Goal: Task Accomplishment & Management: Manage account settings

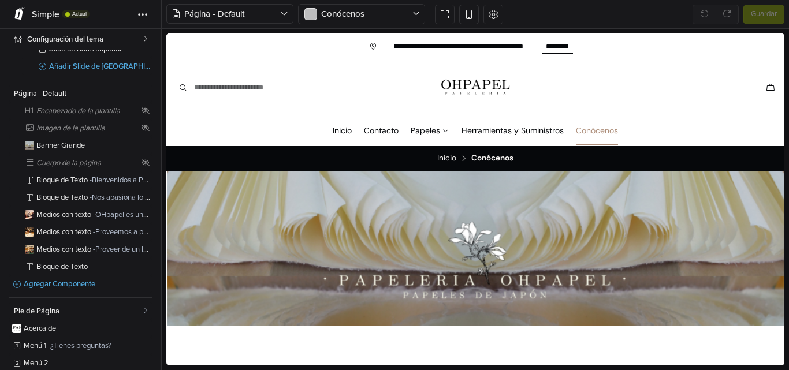
scroll to position [151, 0]
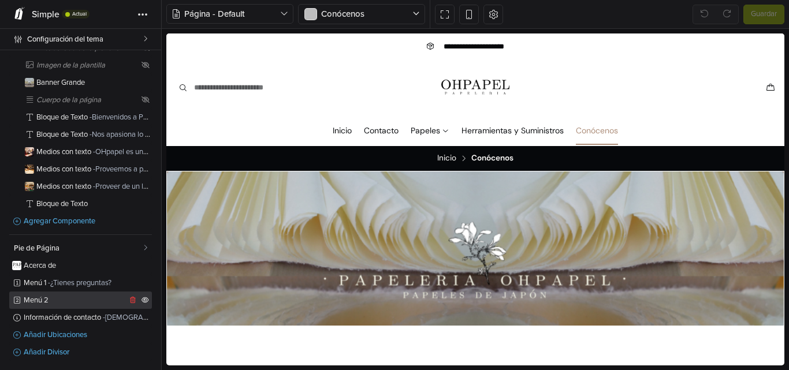
click at [83, 306] on link "Menú 2" at bounding box center [80, 300] width 143 height 17
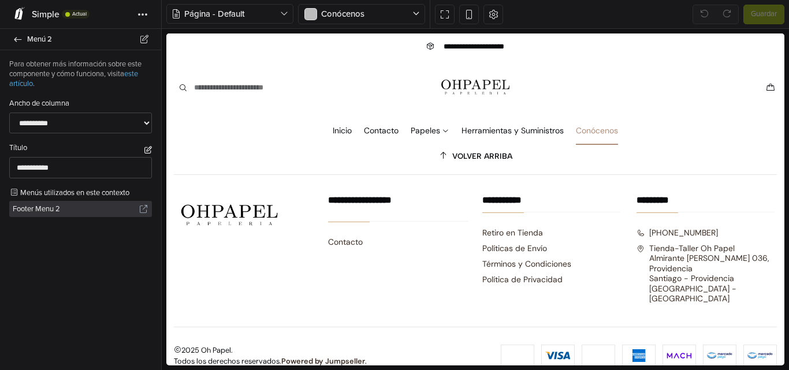
scroll to position [1308, 0]
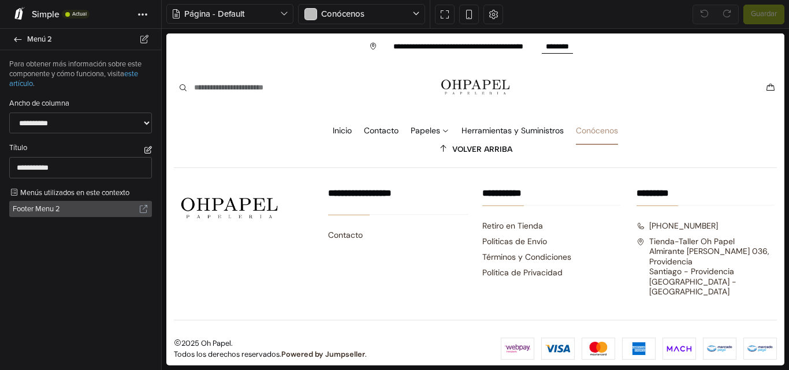
click at [85, 217] on span "Footer Menu 2" at bounding box center [76, 209] width 126 height 16
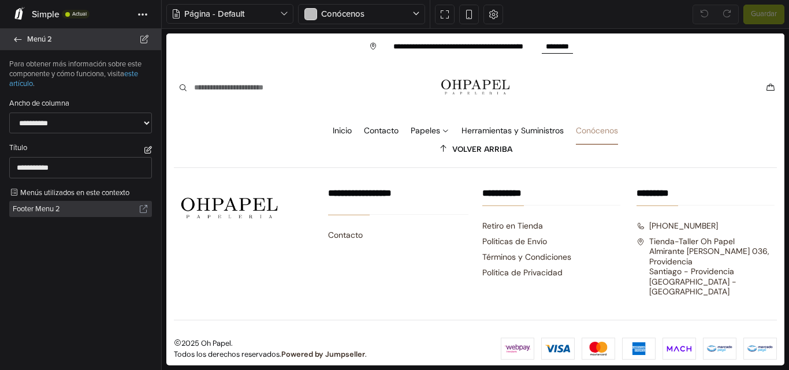
click at [17, 36] on icon at bounding box center [17, 40] width 9 height 8
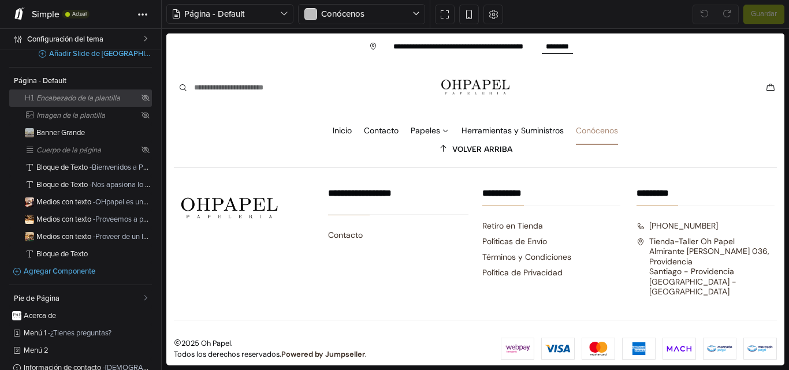
scroll to position [151, 0]
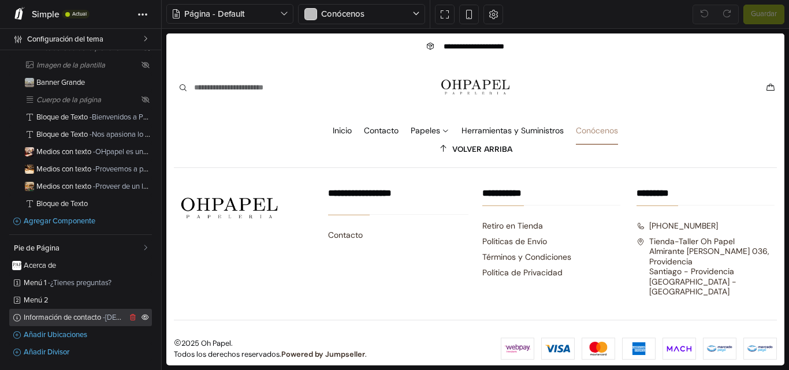
click at [90, 318] on span "Información de contacto - Visítanos" at bounding box center [75, 318] width 103 height 8
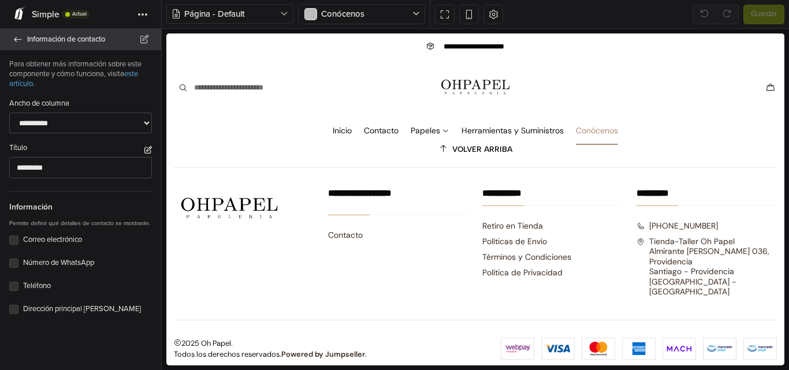
click at [21, 41] on icon at bounding box center [17, 40] width 9 height 8
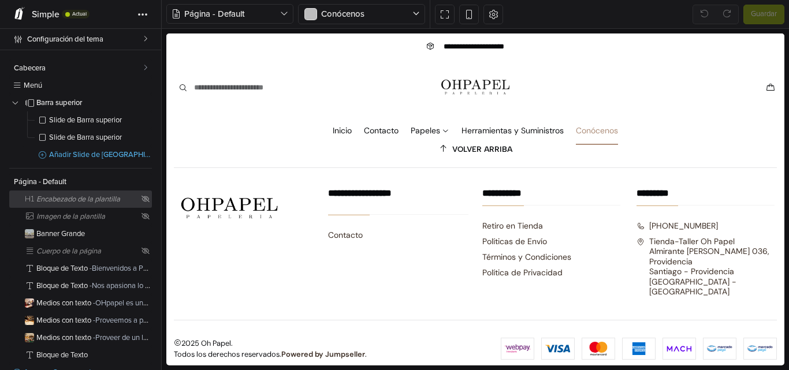
scroll to position [151, 0]
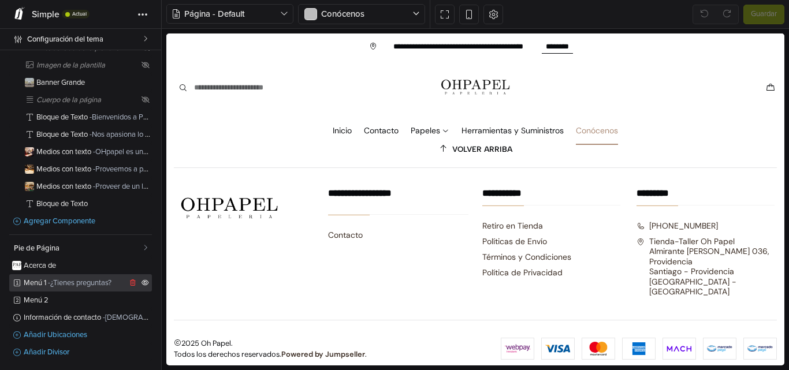
click at [77, 283] on span "- ¿Tienes preguntas?" at bounding box center [80, 282] width 64 height 9
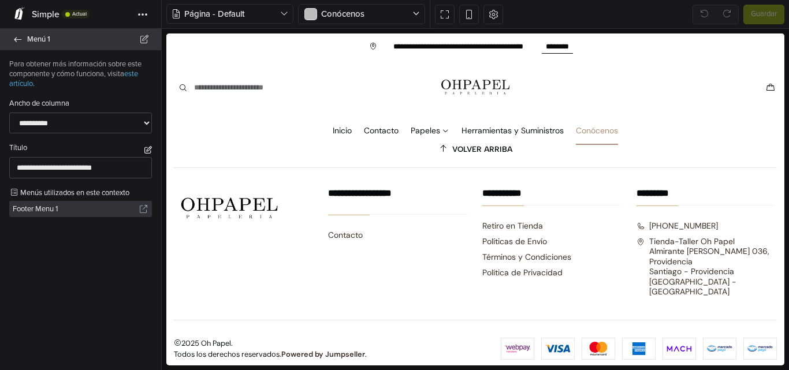
drag, startPoint x: 31, startPoint y: 25, endPoint x: 31, endPoint y: 36, distance: 11.0
click at [31, 36] on div "**********" at bounding box center [394, 185] width 789 height 370
click at [31, 36] on span "Menú 1" at bounding box center [87, 39] width 120 height 16
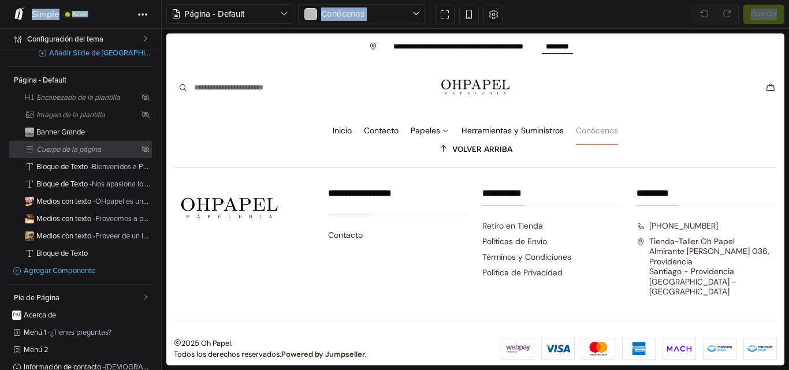
scroll to position [151, 0]
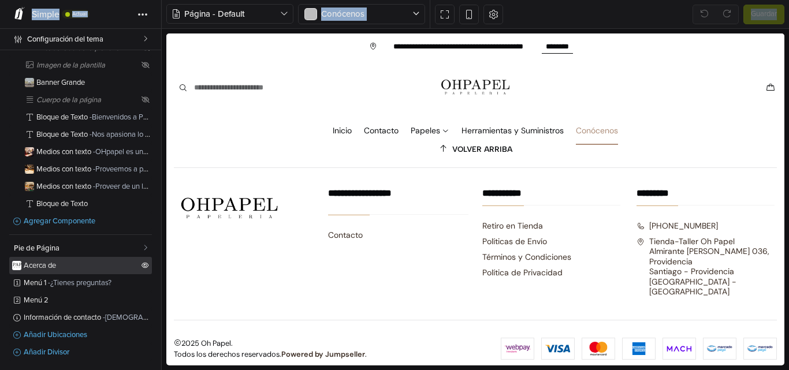
click at [77, 257] on link "Acerca de" at bounding box center [80, 265] width 143 height 17
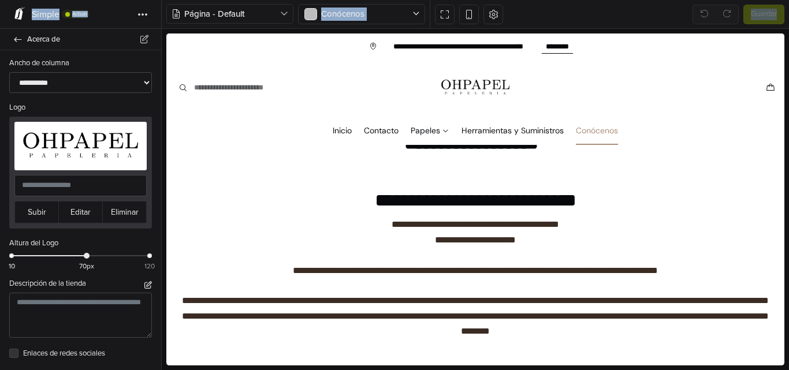
scroll to position [236, 0]
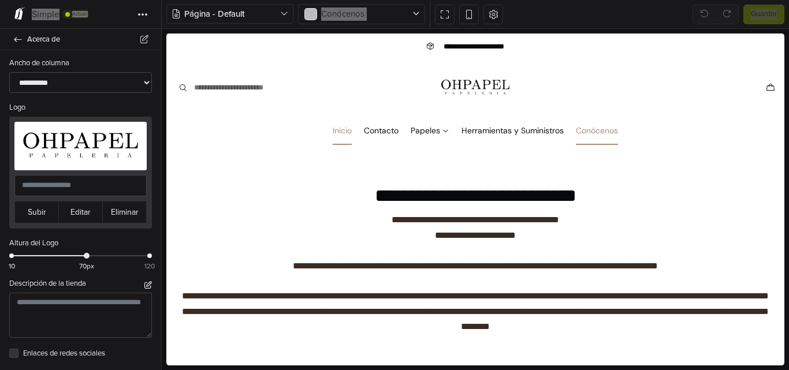
click at [339, 134] on link "Inicio" at bounding box center [342, 130] width 19 height 29
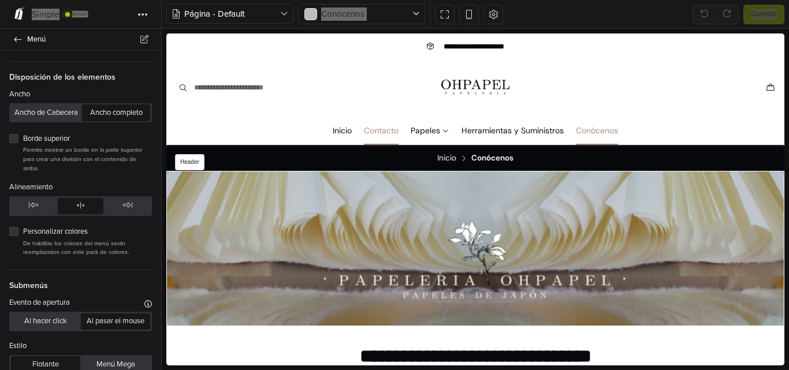
click at [374, 134] on link "Contacto" at bounding box center [381, 130] width 35 height 29
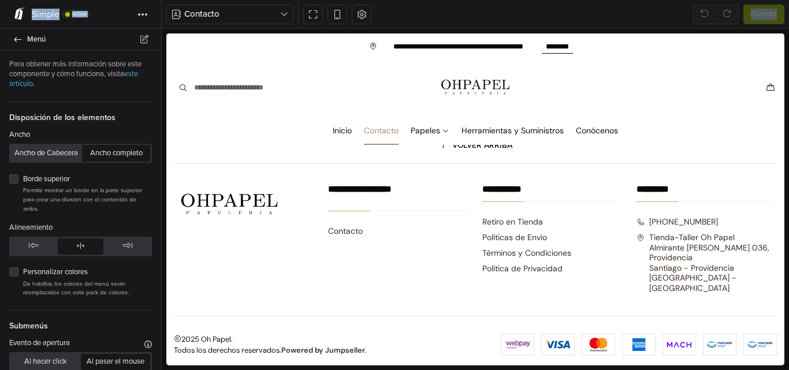
click at [82, 160] on button "Ancho completo" at bounding box center [116, 153] width 68 height 16
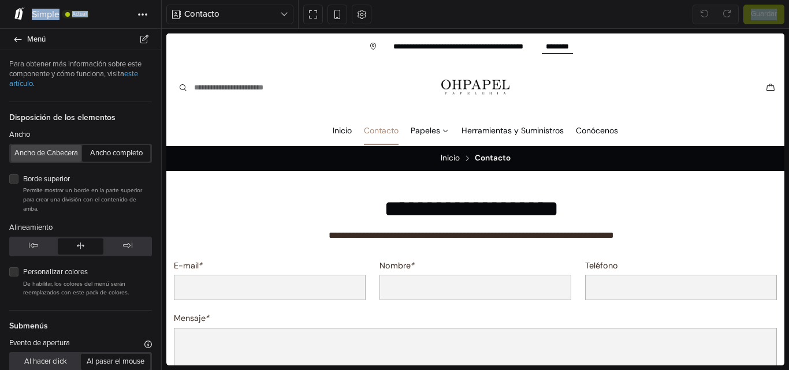
click at [81, 154] on button "Ancho de Cabecera" at bounding box center [46, 153] width 70 height 16
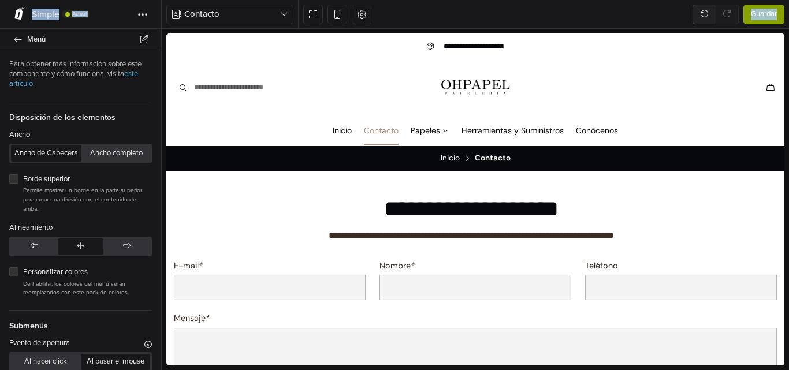
click at [81, 149] on button "Ancho de Cabecera" at bounding box center [46, 153] width 70 height 16
click at [39, 38] on span "Menú" at bounding box center [87, 39] width 120 height 16
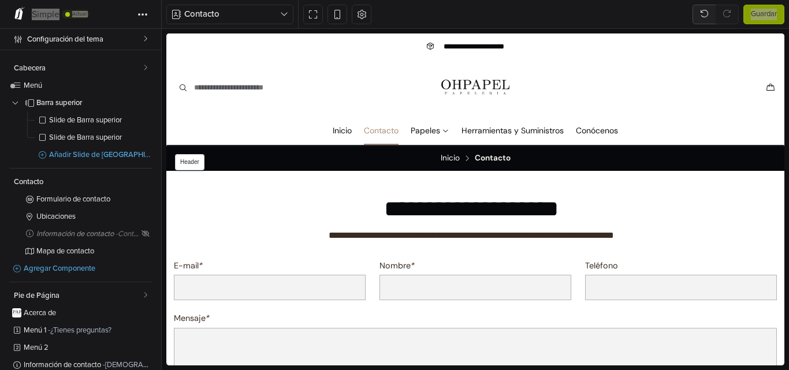
click at [192, 100] on div "Menú [GEOGRAPHIC_DATA] 0" at bounding box center [475, 87] width 618 height 29
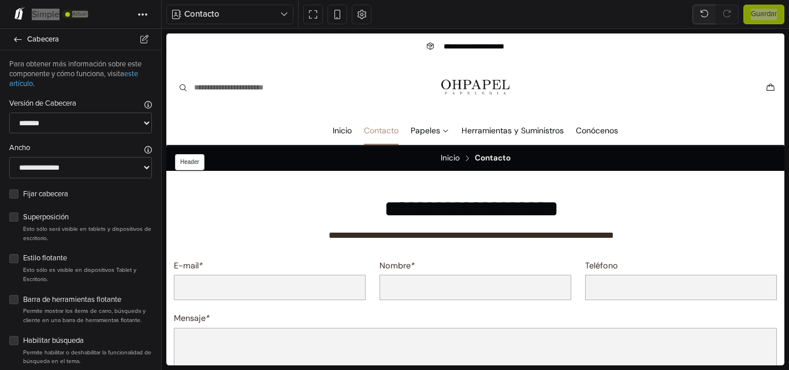
click at [197, 124] on nav "Inicio Contacto [GEOGRAPHIC_DATA] Papel Decorado Papel Hecho a Mano [DEMOGRAPHI…" at bounding box center [475, 130] width 604 height 29
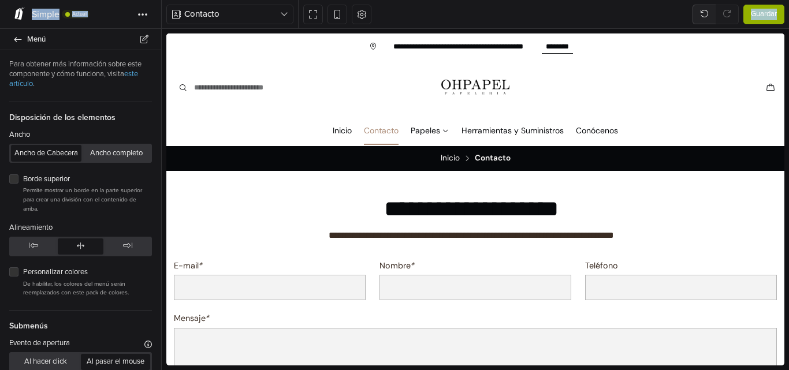
click at [753, 23] on button "Guardar" at bounding box center [763, 15] width 41 height 20
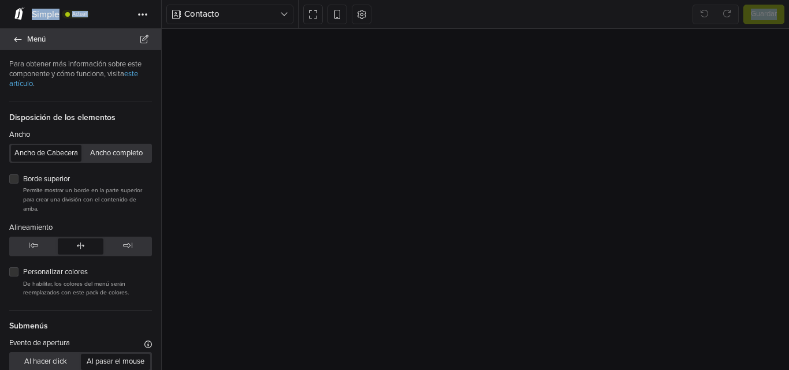
click at [87, 38] on span "Menú" at bounding box center [87, 39] width 120 height 16
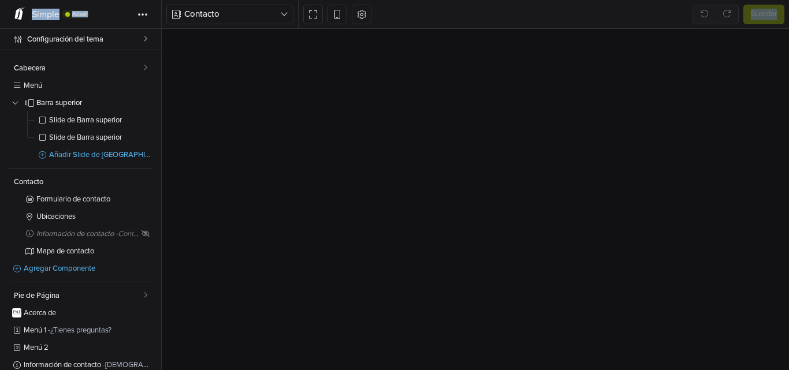
click at [108, 13] on div "Simple Actual Tema Simple 4.11.1 Actual Panel de administrador Ver Online Edita…" at bounding box center [81, 14] width 162 height 29
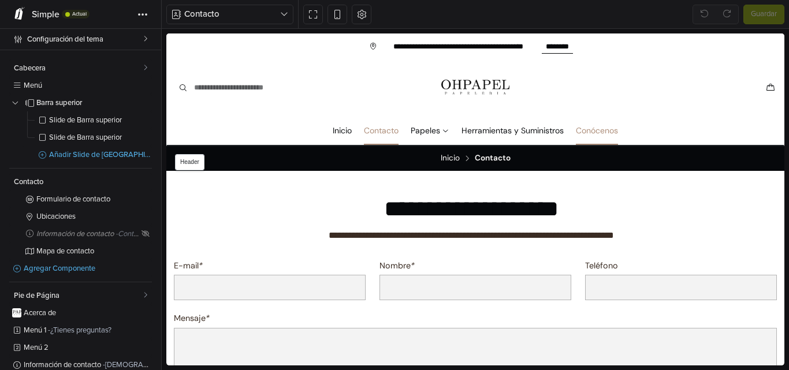
click at [605, 132] on link "Conócenos" at bounding box center [597, 130] width 42 height 29
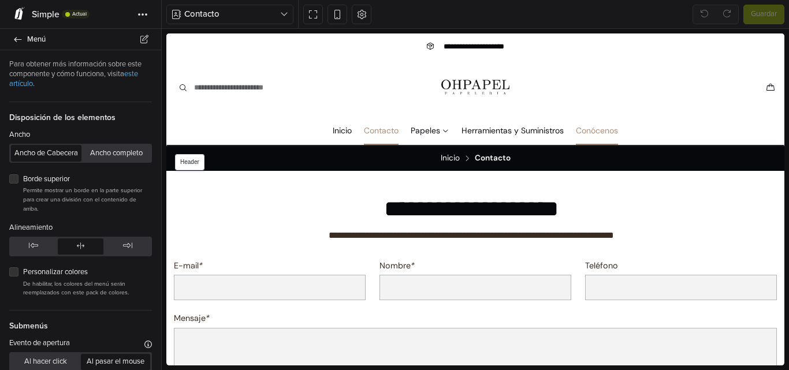
click at [611, 120] on link "Conócenos" at bounding box center [597, 130] width 42 height 29
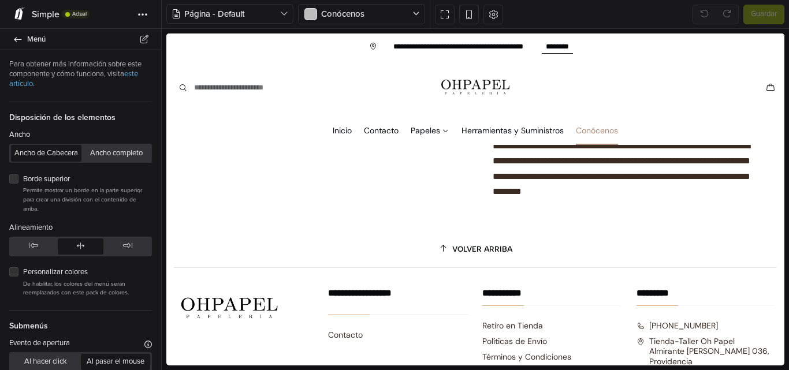
scroll to position [1308, 0]
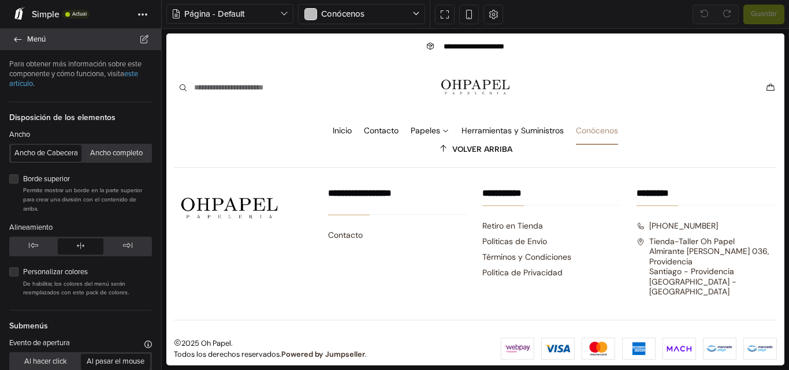
click at [36, 39] on span "Menú" at bounding box center [87, 39] width 120 height 16
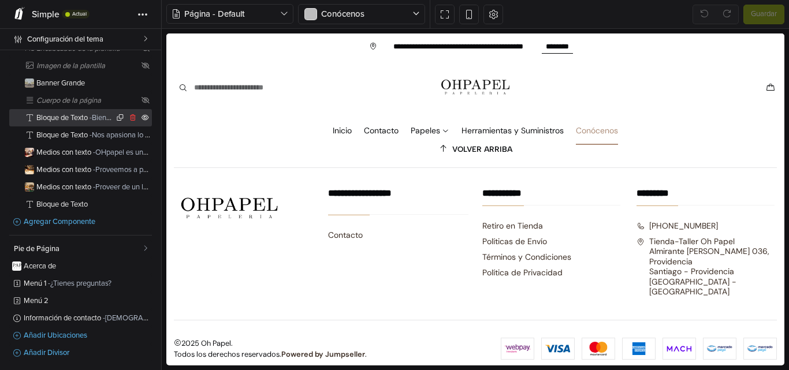
scroll to position [151, 0]
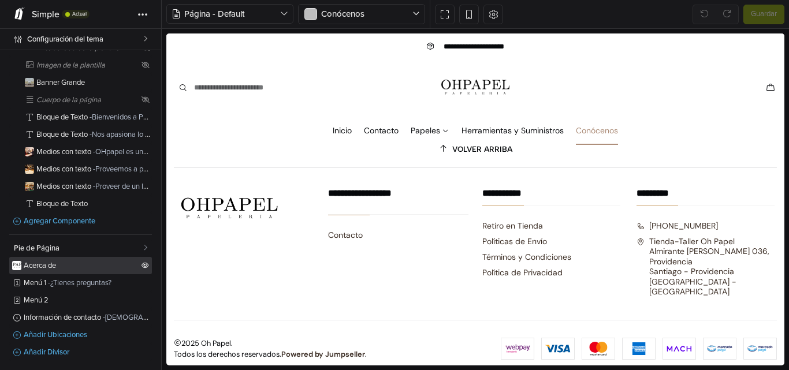
click at [68, 266] on span "Acerca de" at bounding box center [81, 266] width 115 height 8
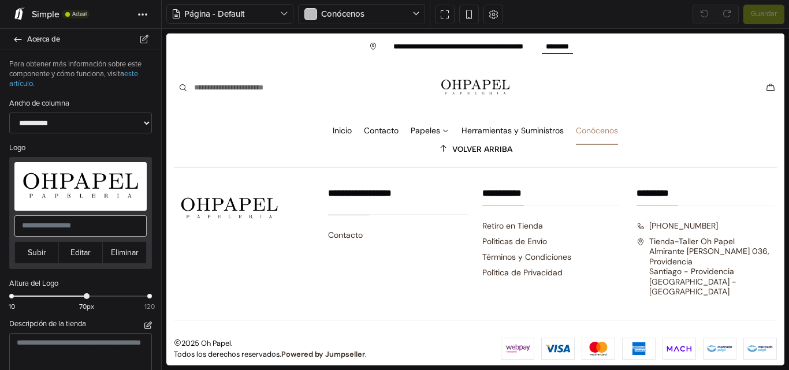
click at [79, 225] on input "text" at bounding box center [80, 225] width 132 height 21
type input "*"
click at [16, 33] on link "Acerca de" at bounding box center [80, 39] width 161 height 21
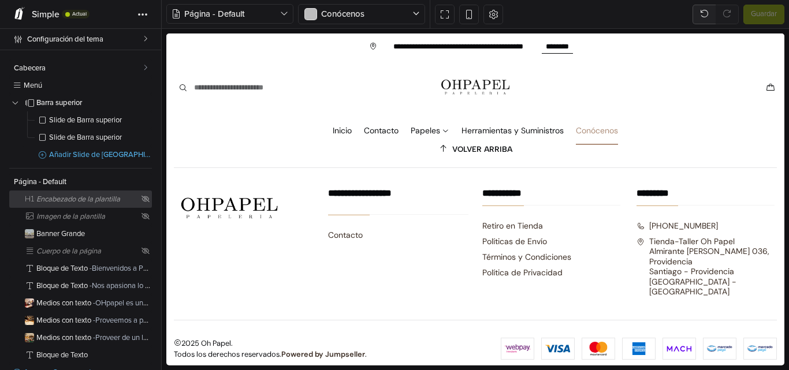
scroll to position [151, 0]
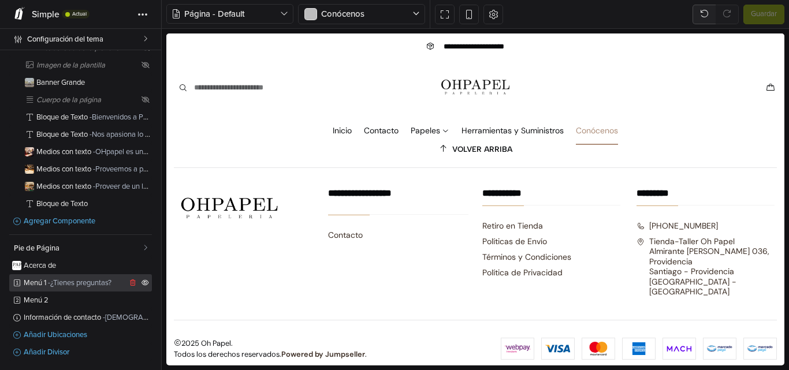
click at [77, 281] on span "- ¿Tienes preguntas?" at bounding box center [80, 282] width 64 height 9
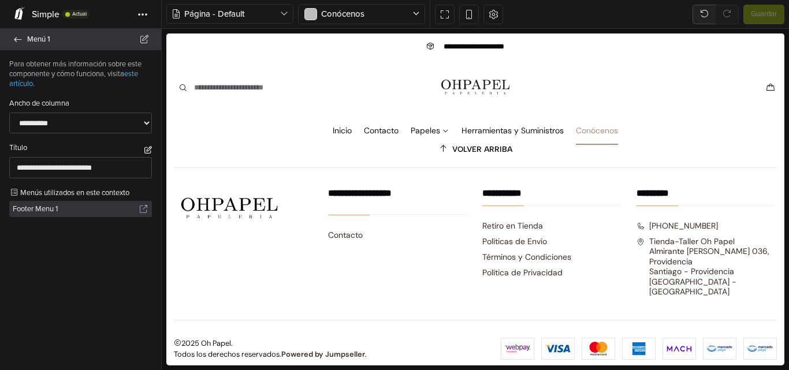
click at [39, 43] on span "Menú 1" at bounding box center [87, 39] width 120 height 16
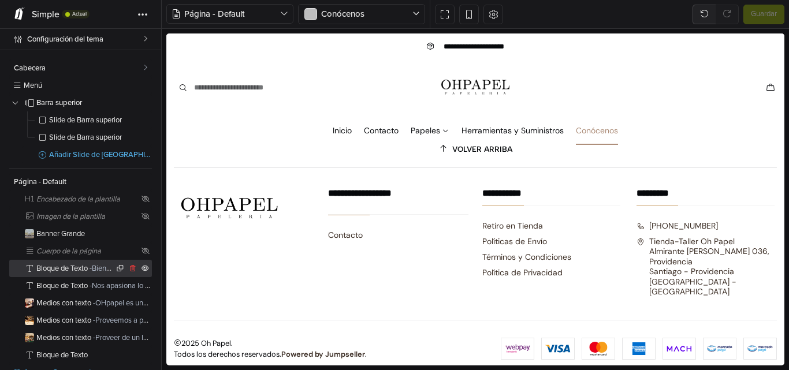
scroll to position [151, 0]
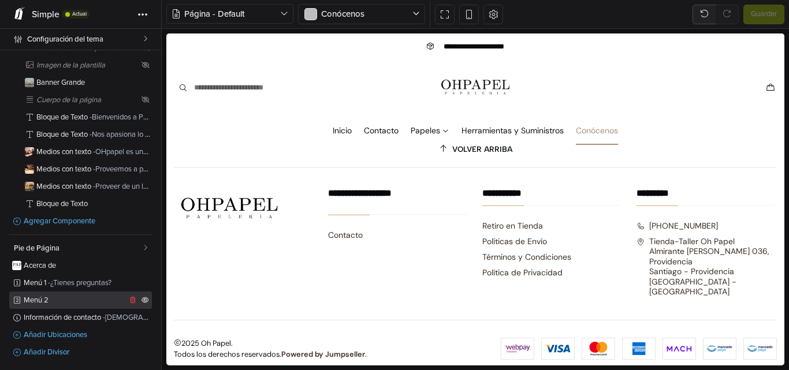
click at [62, 298] on span "Menú 2" at bounding box center [75, 301] width 103 height 8
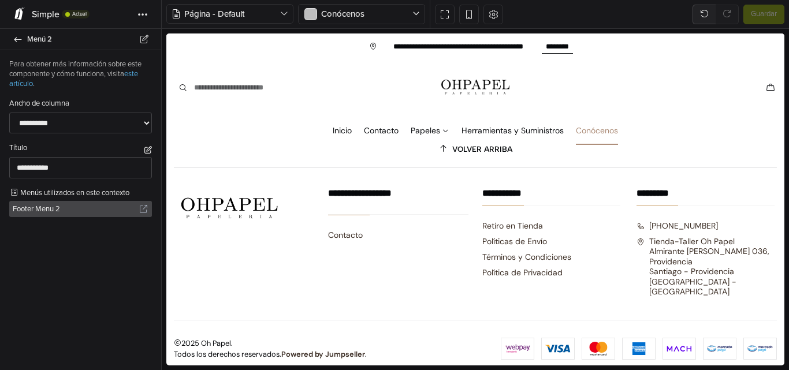
click at [83, 201] on span "Footer Menu 2" at bounding box center [76, 209] width 126 height 16
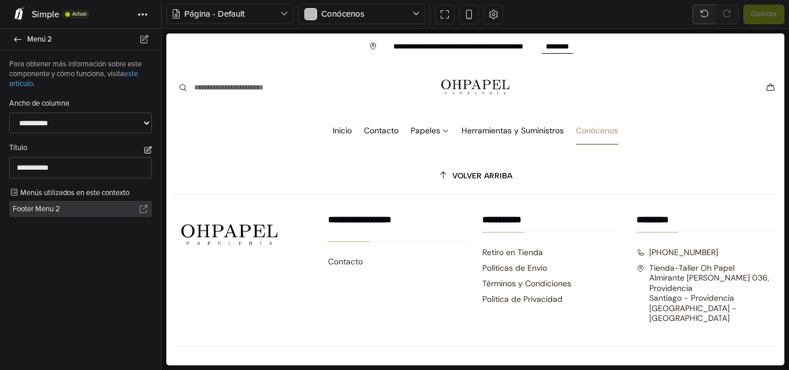
scroll to position [1308, 0]
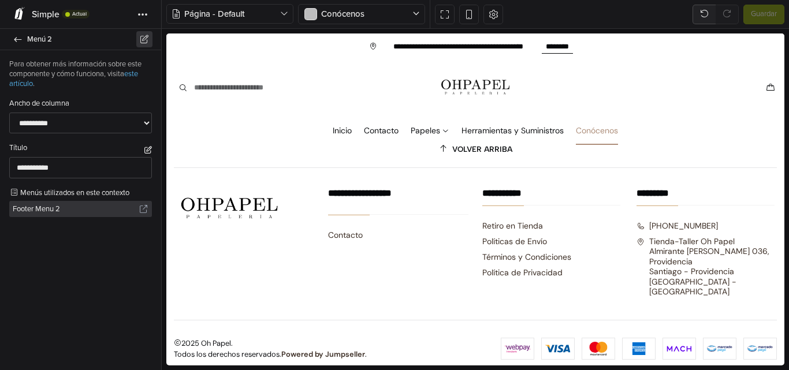
click at [141, 38] on icon at bounding box center [144, 39] width 10 height 8
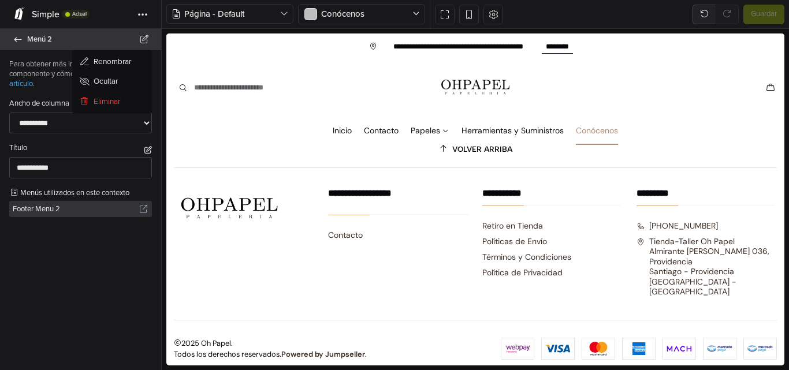
click at [17, 38] on icon at bounding box center [18, 39] width 8 height 5
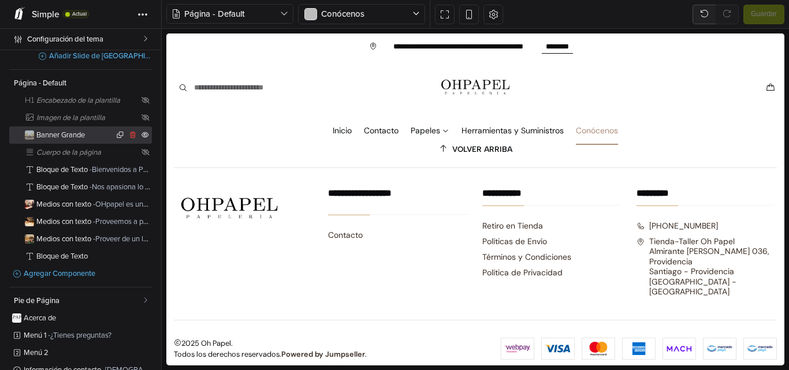
scroll to position [151, 0]
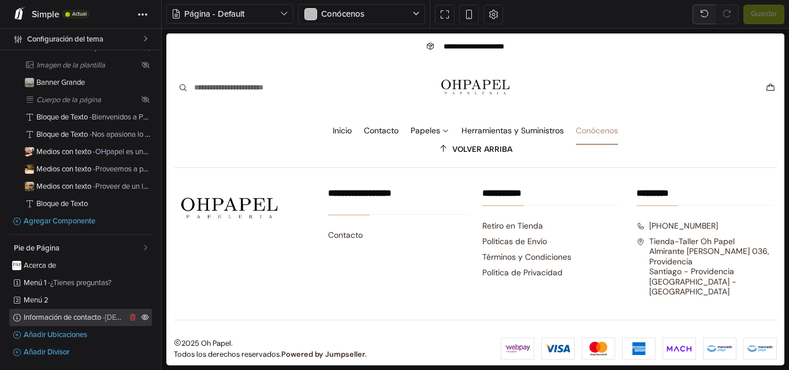
click at [83, 314] on span "Información de contacto - Visítanos" at bounding box center [75, 318] width 103 height 8
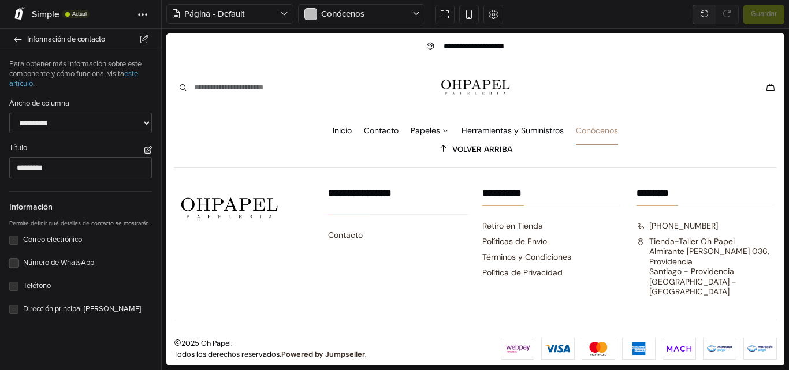
click at [23, 262] on label "Número de WhatsApp" at bounding box center [87, 263] width 129 height 12
click at [23, 285] on label "Teléfono" at bounding box center [87, 287] width 129 height 12
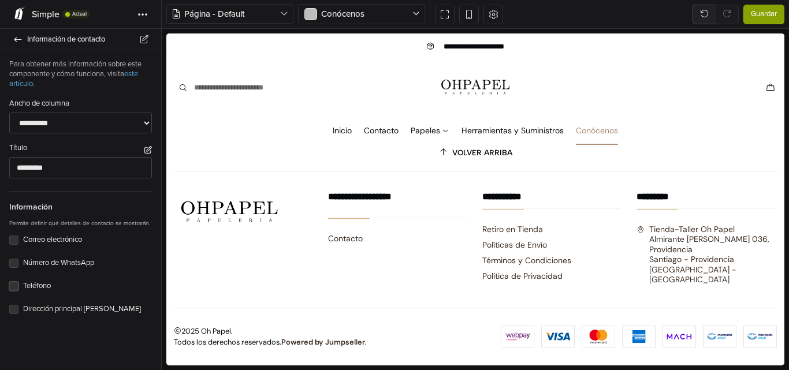
scroll to position [1298, 0]
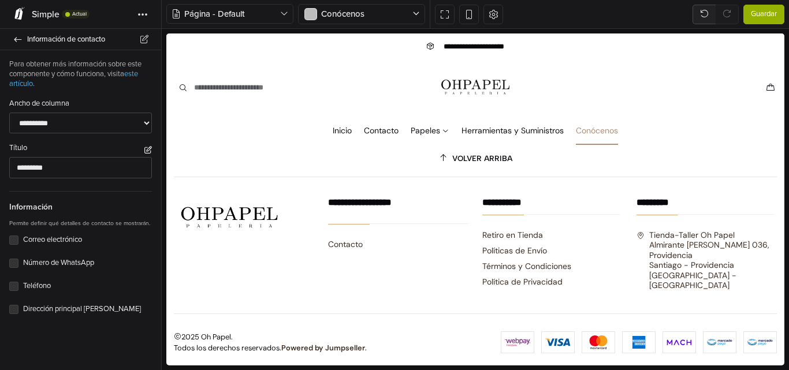
click at [757, 20] on span "Guardar" at bounding box center [763, 15] width 26 height 12
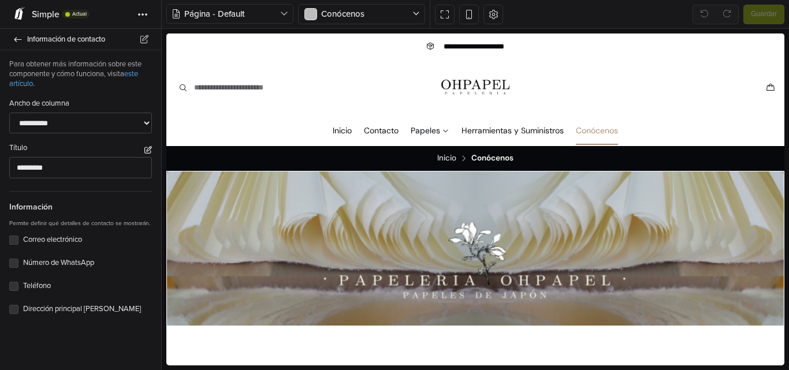
scroll to position [0, 0]
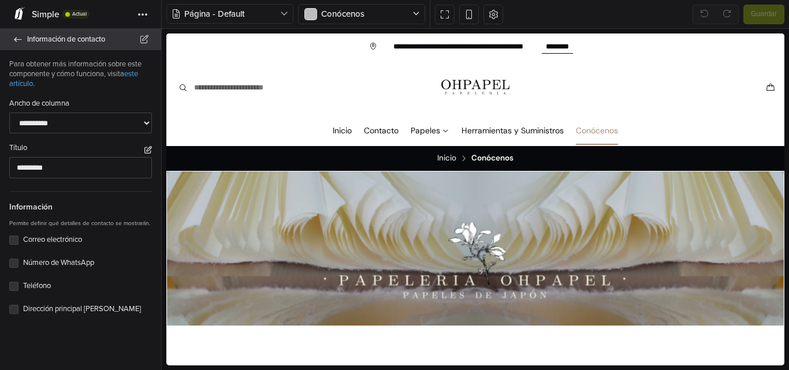
click at [54, 32] on span "Información de contacto" at bounding box center [87, 39] width 120 height 16
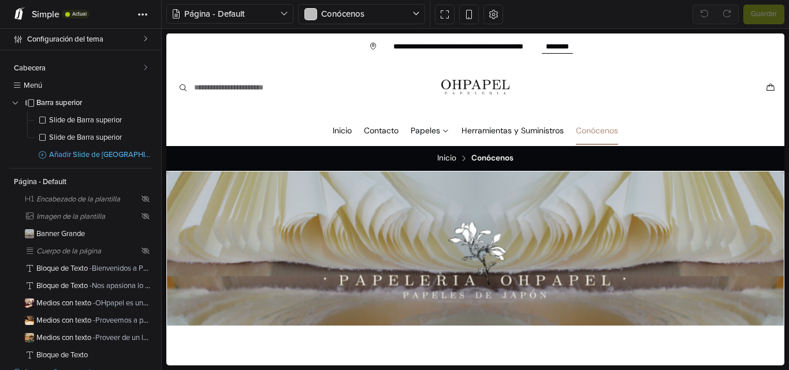
scroll to position [151, 0]
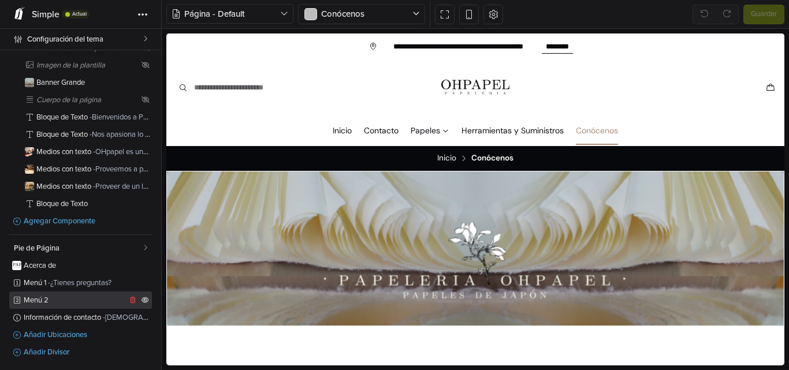
click at [109, 298] on span "Menú 2" at bounding box center [75, 301] width 103 height 8
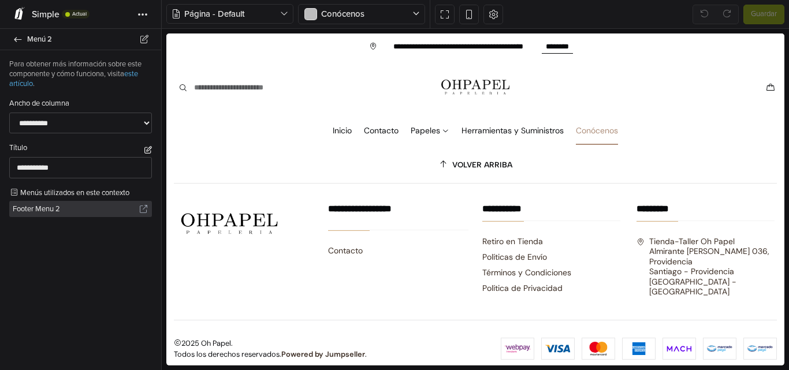
scroll to position [1298, 0]
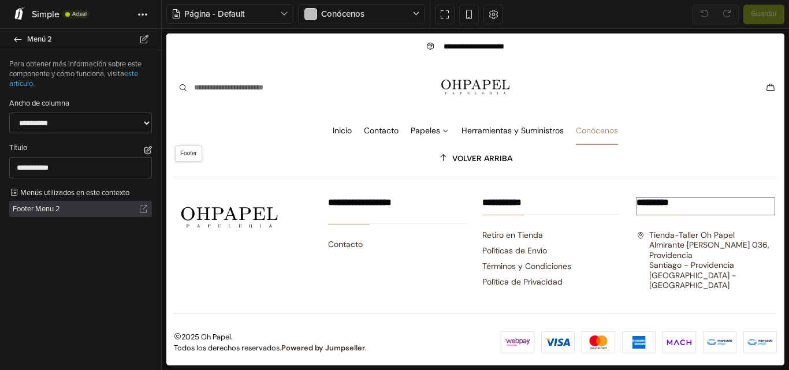
click at [722, 209] on h3 "*********" at bounding box center [705, 206] width 138 height 17
type input "*********"
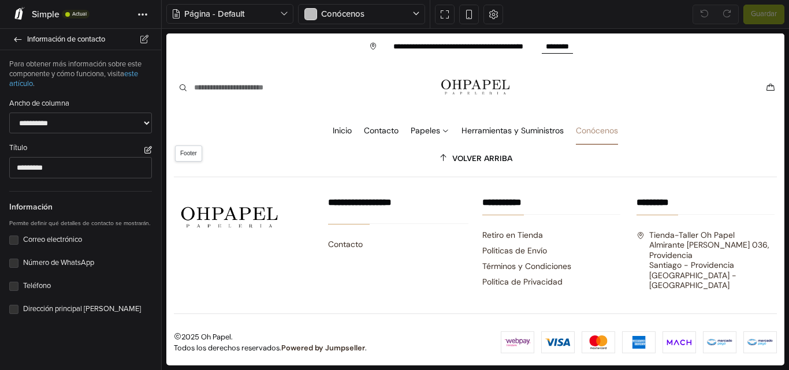
click at [692, 293] on div "2025 Oh Papel. Todos los derechos reservados. Powered by Jumpseller ." at bounding box center [475, 325] width 617 height 64
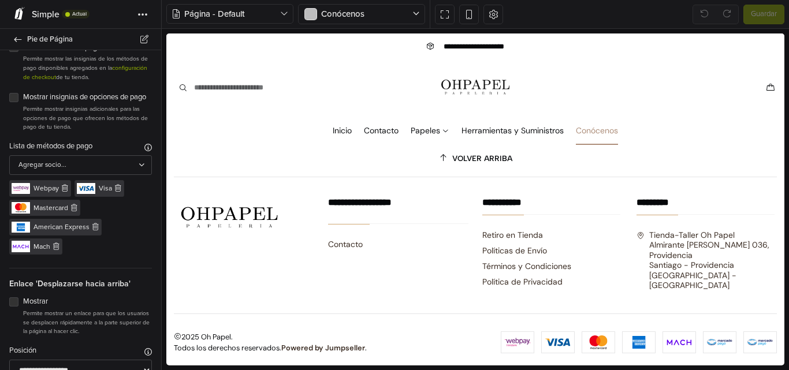
scroll to position [128, 0]
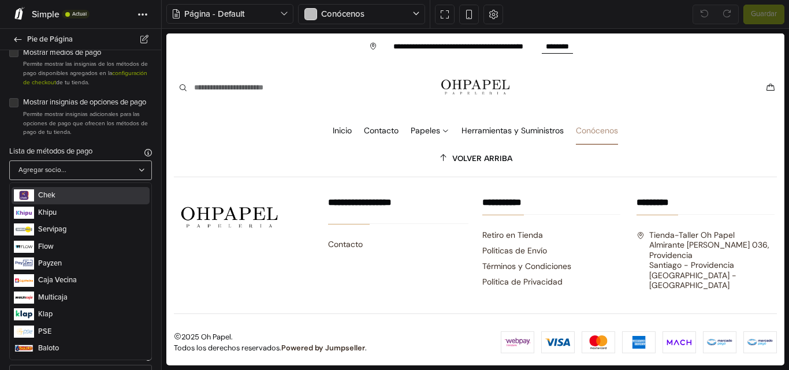
click at [132, 176] on div "Agregar socio..." at bounding box center [75, 170] width 127 height 10
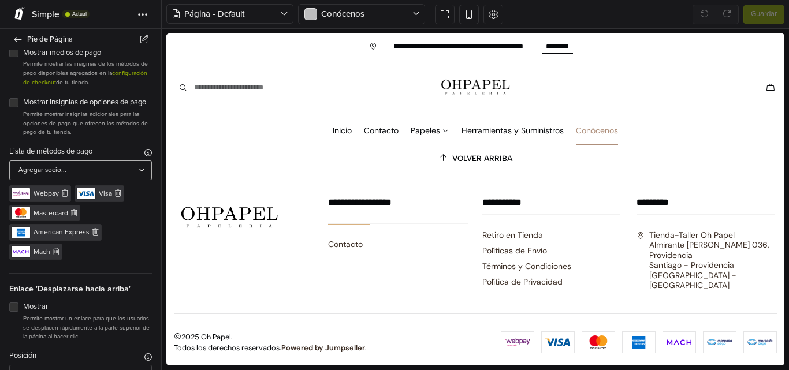
click at [132, 176] on div "Agregar socio..." at bounding box center [75, 170] width 127 height 10
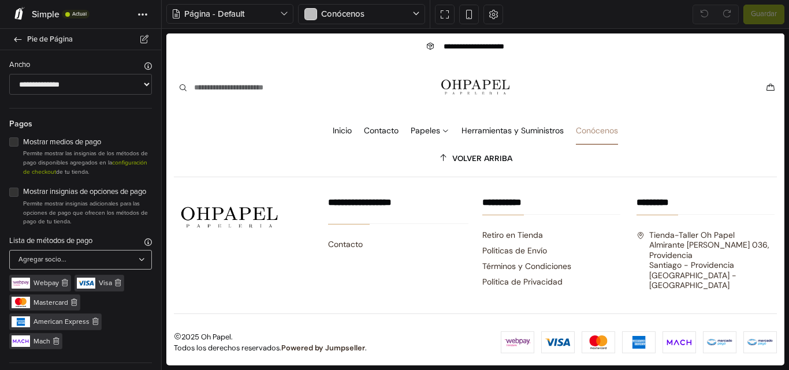
scroll to position [0, 0]
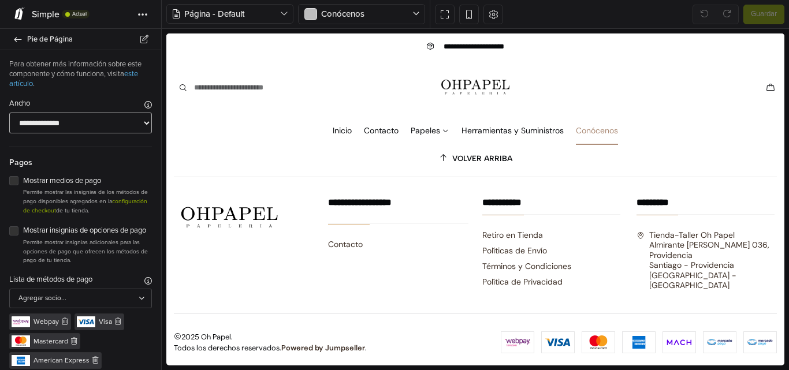
click at [127, 124] on select "**********" at bounding box center [80, 123] width 143 height 21
click at [151, 185] on div "Mostrar medios de pago Permite mostrar las insignias de los métodos de pago dis…" at bounding box center [80, 194] width 161 height 41
click at [40, 48] on link "Pie de Página" at bounding box center [80, 39] width 161 height 21
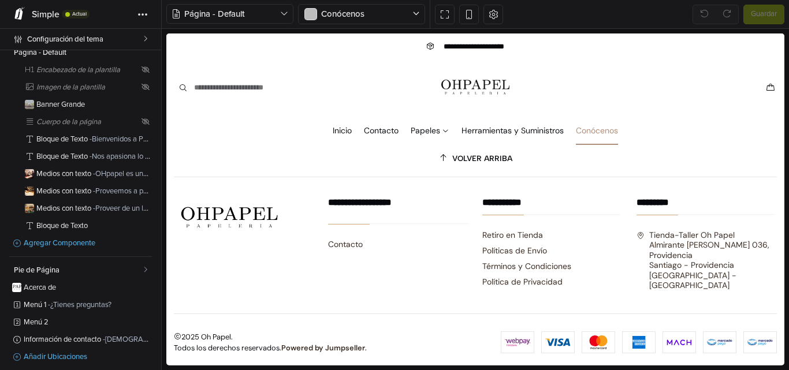
scroll to position [151, 0]
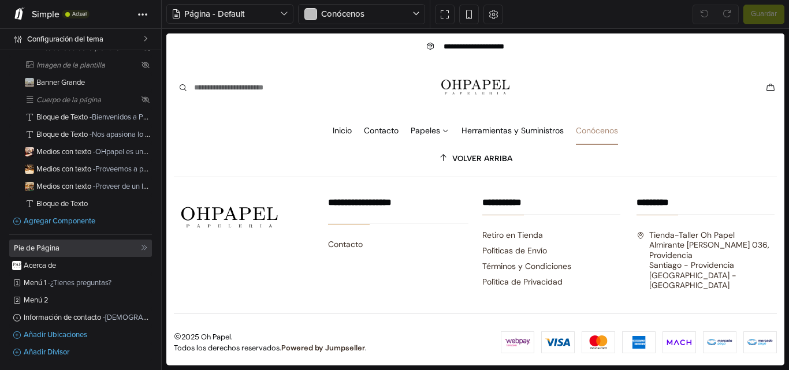
click at [83, 247] on span "Pie de Página" at bounding box center [77, 249] width 127 height 8
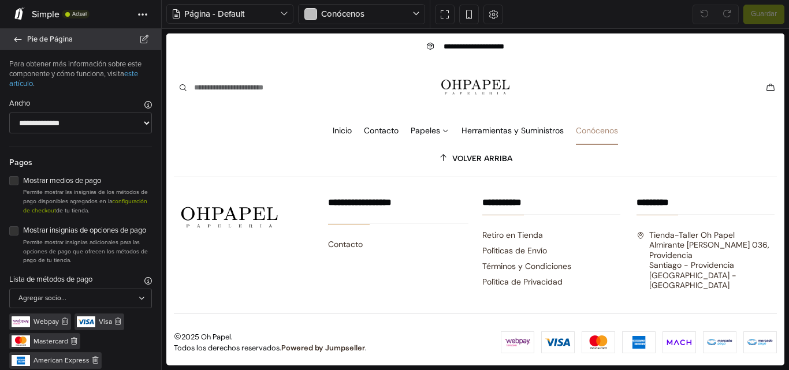
click at [36, 50] on link "Pie de Página" at bounding box center [80, 39] width 161 height 21
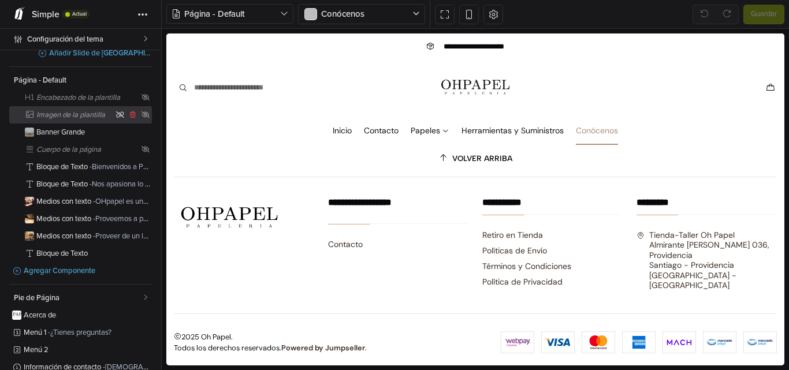
scroll to position [151, 0]
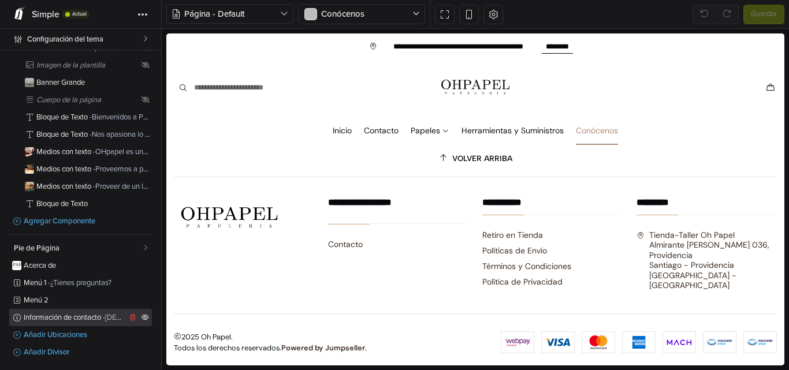
click at [74, 319] on span "Información de contacto - Visítanos" at bounding box center [75, 318] width 103 height 8
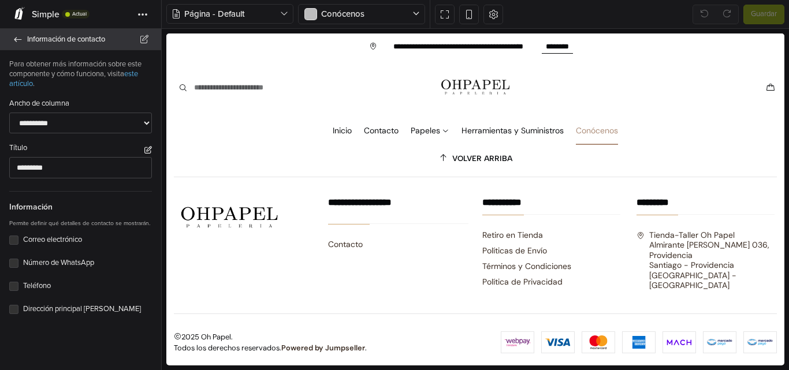
click at [42, 33] on span "Información de contacto" at bounding box center [87, 39] width 120 height 16
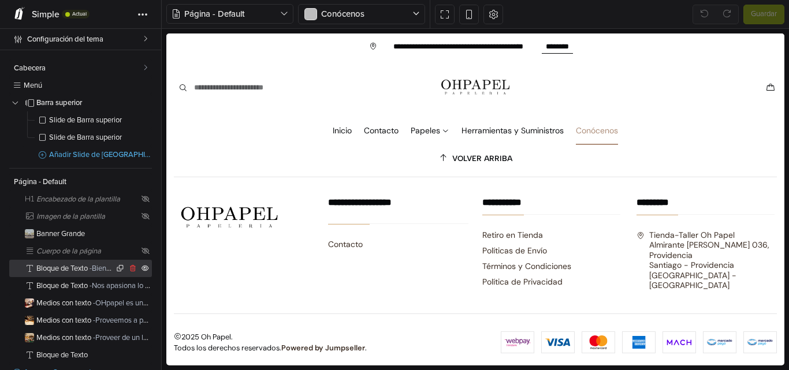
scroll to position [151, 0]
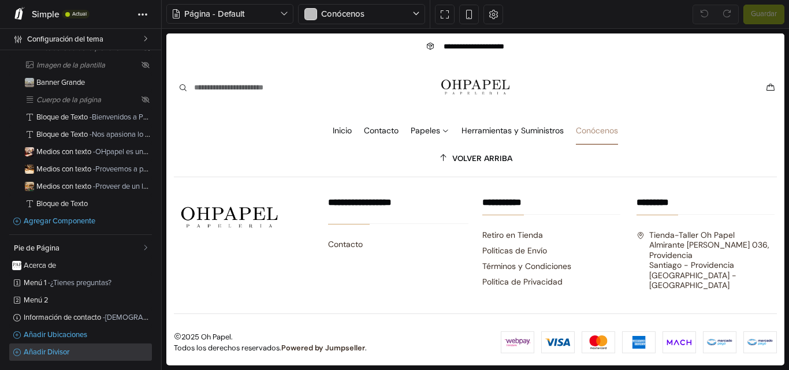
click at [59, 352] on span "Añadir Divisor" at bounding box center [88, 353] width 128 height 8
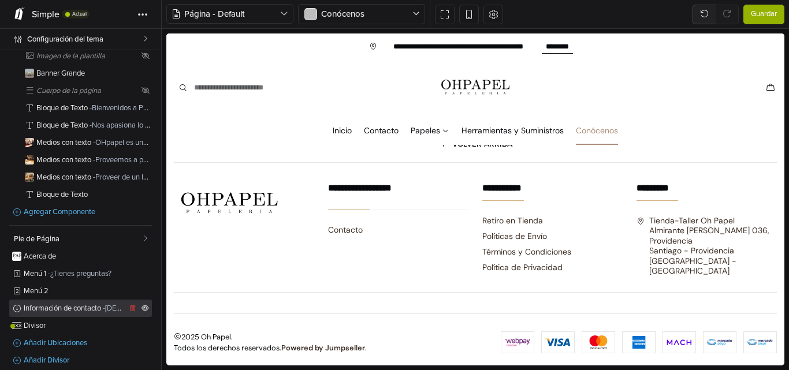
scroll to position [169, 0]
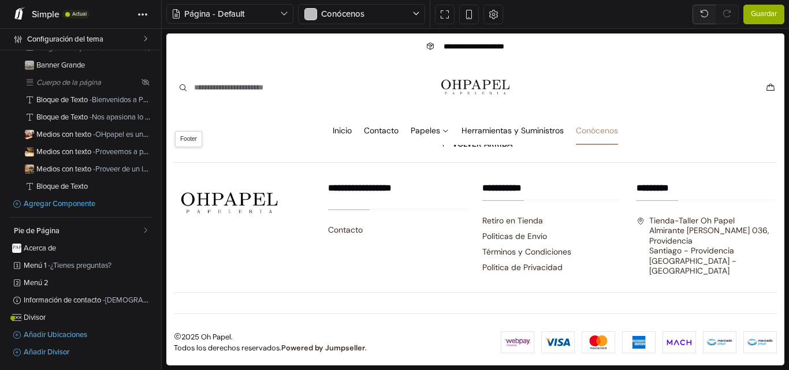
click at [302, 303] on div "2025 Oh Papel. Todos los derechos reservados. Powered by Jumpseller ." at bounding box center [475, 325] width 617 height 64
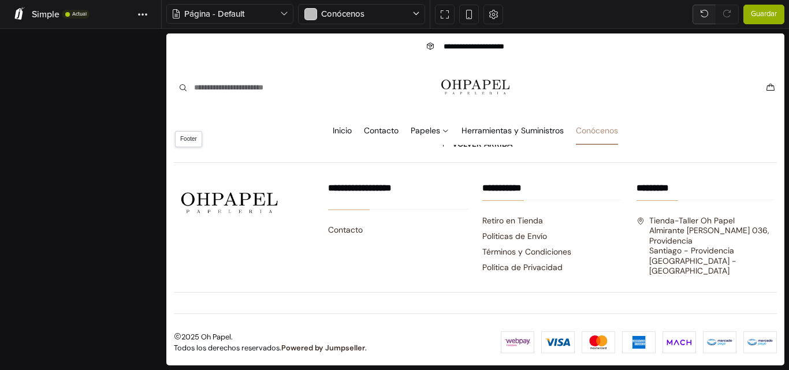
click at [302, 303] on div "2025 Oh Papel. Todos los derechos reservados. Powered by Jumpseller ." at bounding box center [475, 325] width 617 height 64
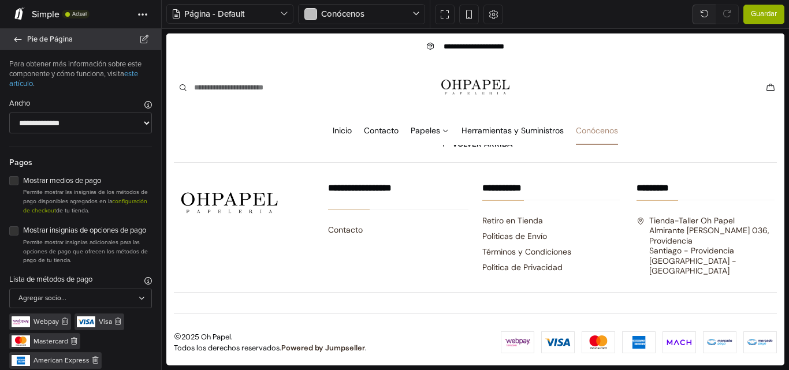
click at [23, 41] on icon at bounding box center [17, 40] width 9 height 8
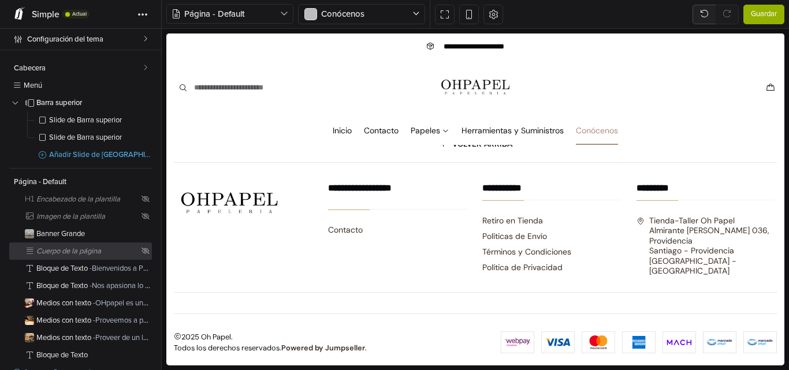
scroll to position [169, 0]
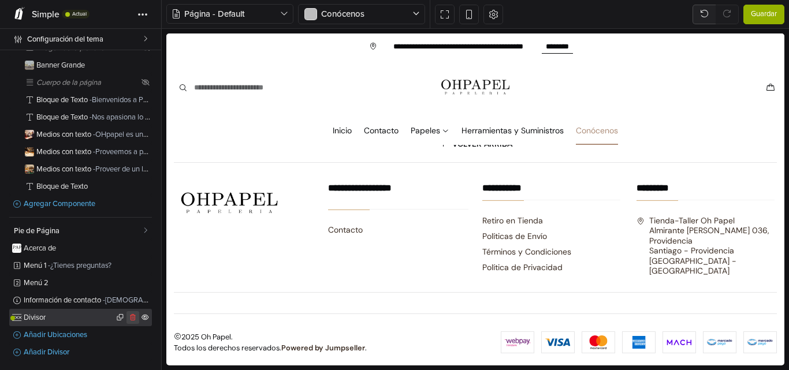
click at [129, 316] on icon at bounding box center [133, 317] width 9 height 7
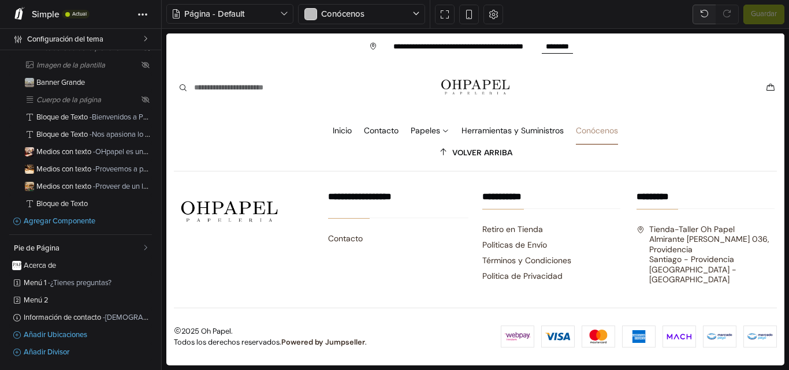
scroll to position [151, 0]
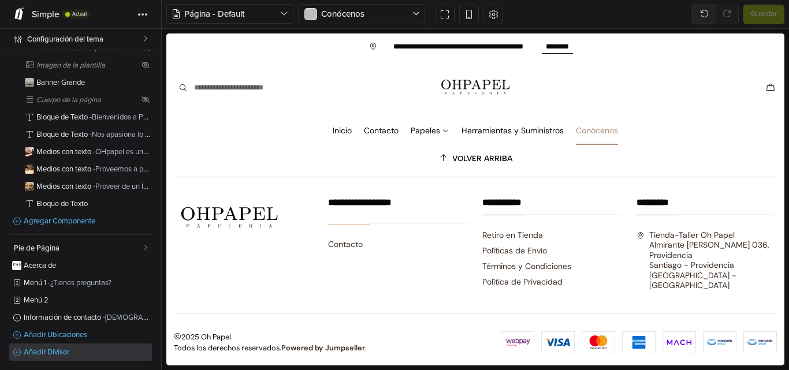
click at [83, 354] on span "Añadir Divisor" at bounding box center [88, 353] width 128 height 8
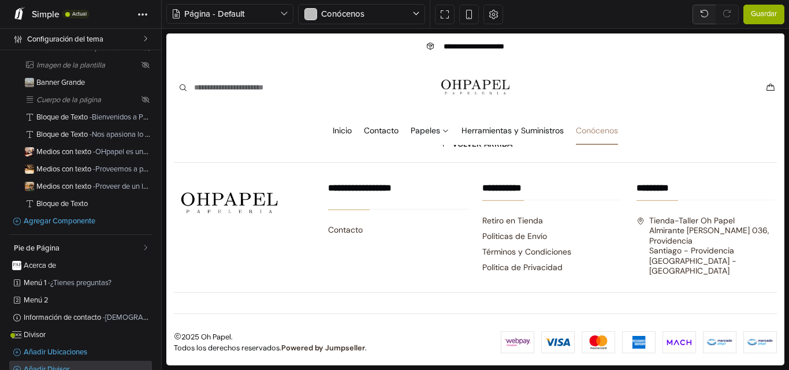
scroll to position [169, 0]
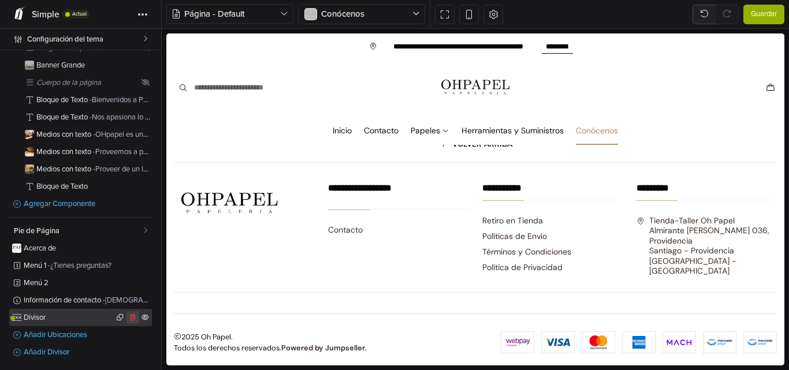
click at [129, 316] on icon at bounding box center [133, 317] width 9 height 7
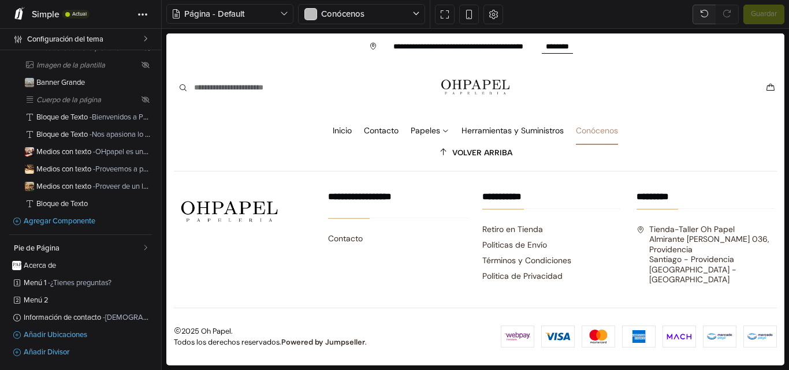
scroll to position [1298, 0]
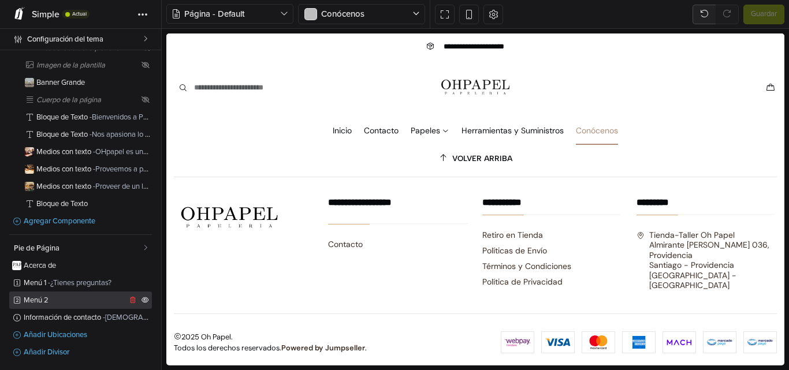
click at [104, 304] on link "Menú 2" at bounding box center [80, 300] width 143 height 17
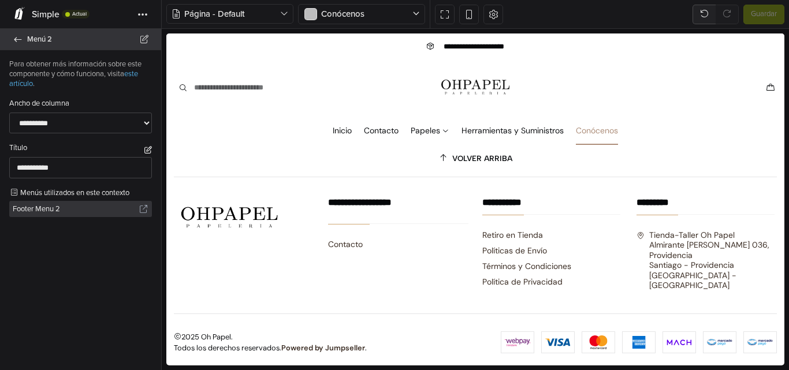
click at [40, 42] on span "Menú 2" at bounding box center [87, 39] width 120 height 16
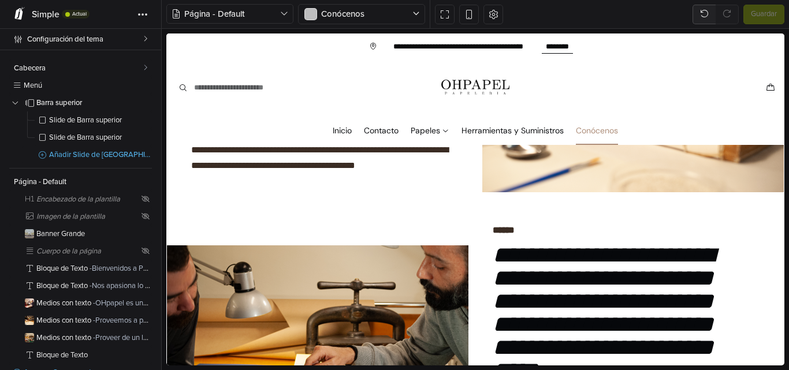
scroll to position [910, 0]
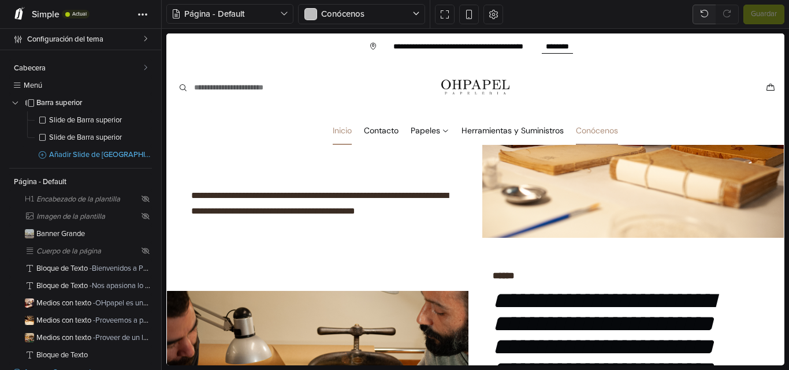
click at [334, 132] on link "Inicio" at bounding box center [342, 130] width 19 height 29
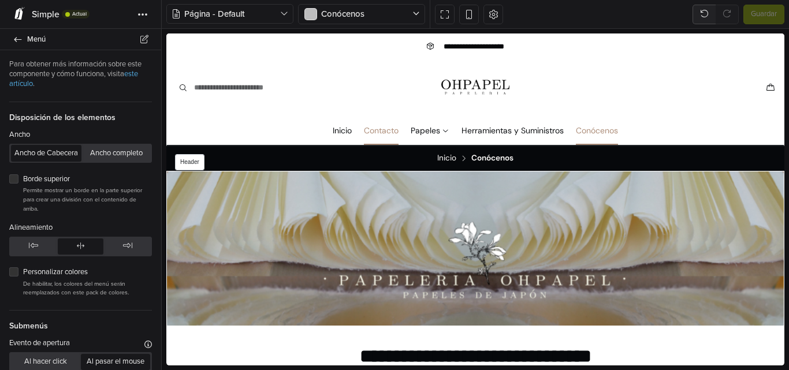
click at [377, 129] on link "Contacto" at bounding box center [381, 130] width 35 height 29
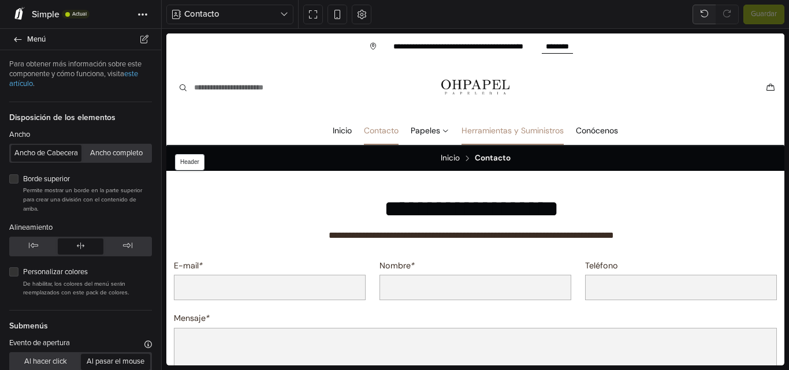
click at [481, 126] on link "Herramientas y Suministros" at bounding box center [512, 130] width 102 height 29
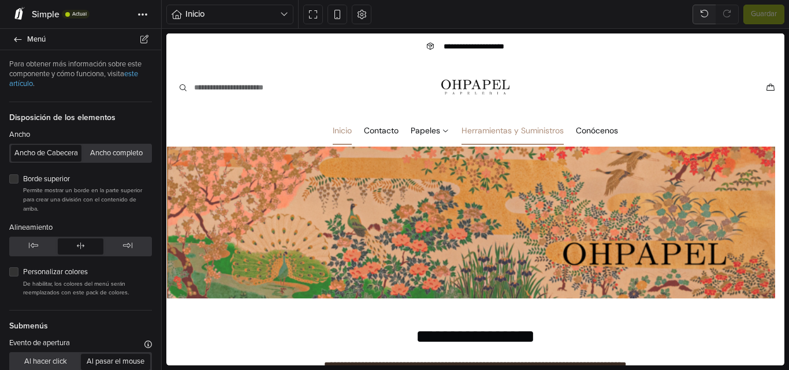
click at [44, 9] on span "Simple" at bounding box center [46, 15] width 28 height 12
click at [15, 10] on icon at bounding box center [20, 15] width 12 height 12
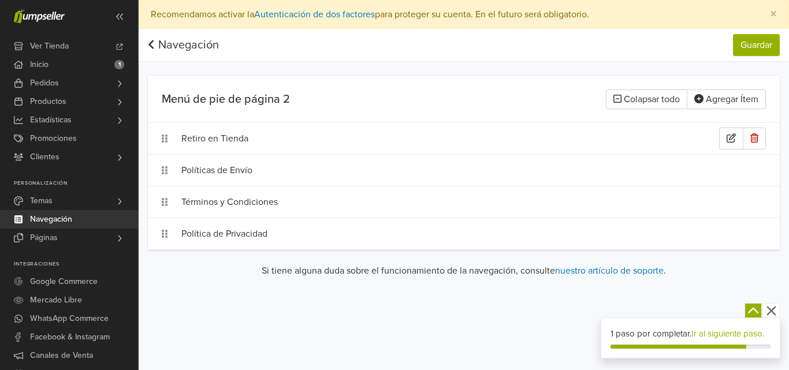
click at [232, 141] on div "Retiro en Tienda" at bounding box center [449, 139] width 537 height 22
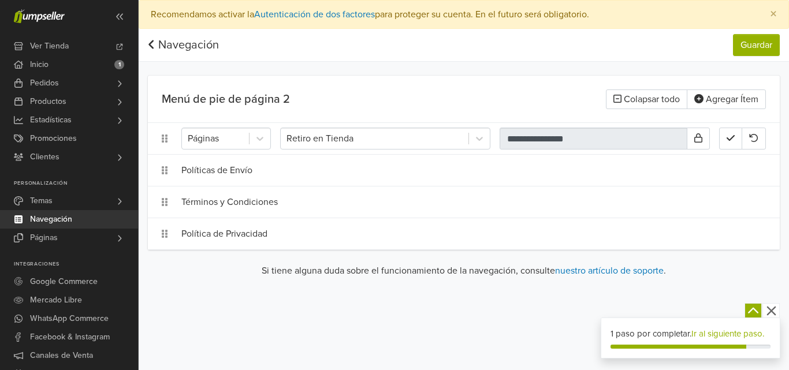
click at [347, 112] on div "Menú de pie de página 2 Colapsar todo Agregar Ítem" at bounding box center [464, 99] width 632 height 47
click at [84, 237] on link "Páginas" at bounding box center [69, 238] width 138 height 18
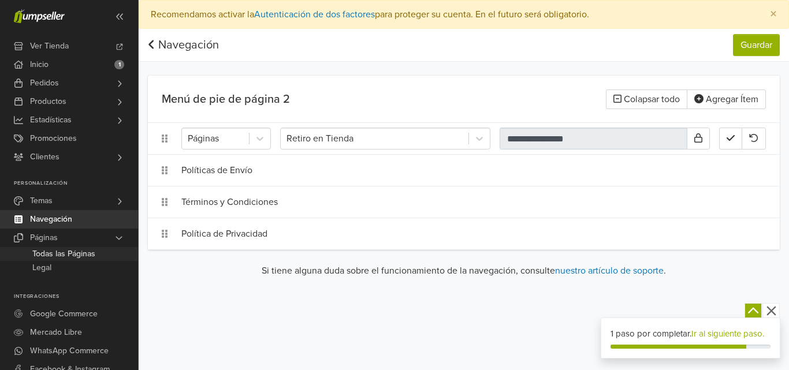
click at [83, 252] on span "Todas las Páginas" at bounding box center [63, 254] width 63 height 14
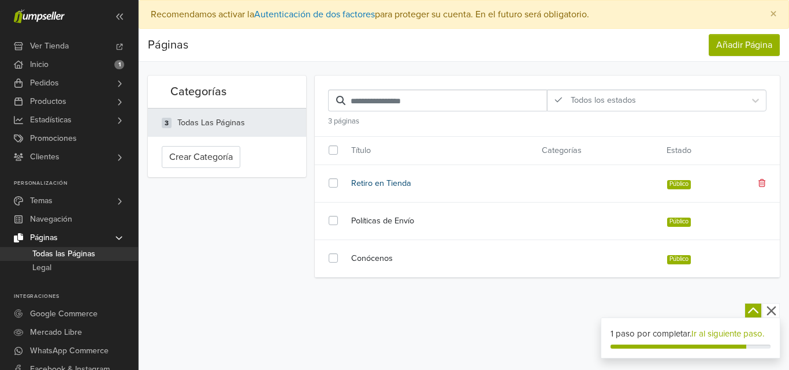
click at [382, 189] on link "Retiro en Tienda" at bounding box center [438, 183] width 174 height 13
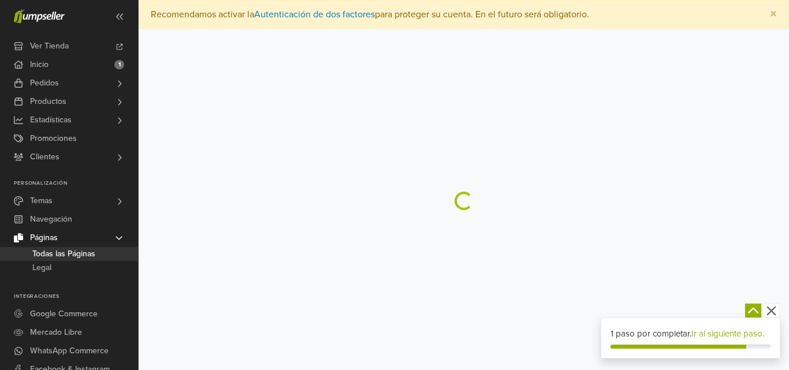
select select "*******"
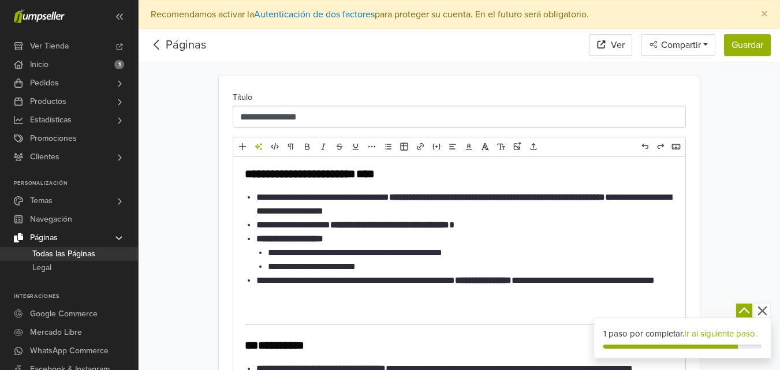
click at [173, 43] on link "Páginas" at bounding box center [186, 45] width 40 height 14
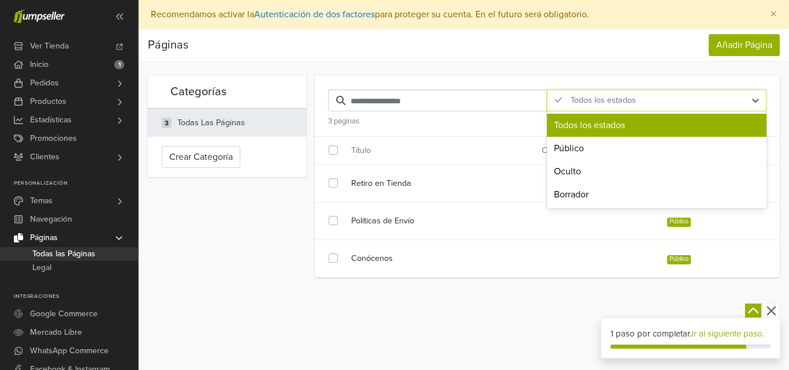
click at [587, 100] on div "Todos los estados" at bounding box center [646, 100] width 186 height 13
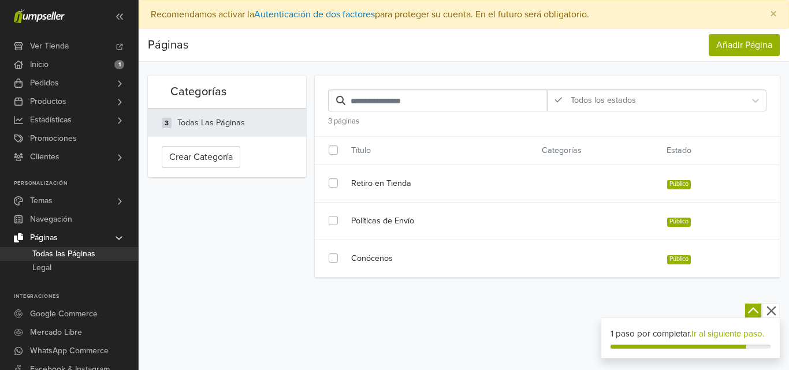
click at [444, 296] on div "Preferencias Suscripción Salir × Recomendamos activar la Autenticación de dos f…" at bounding box center [464, 185] width 650 height 370
click at [72, 268] on link "Legal" at bounding box center [69, 268] width 138 height 14
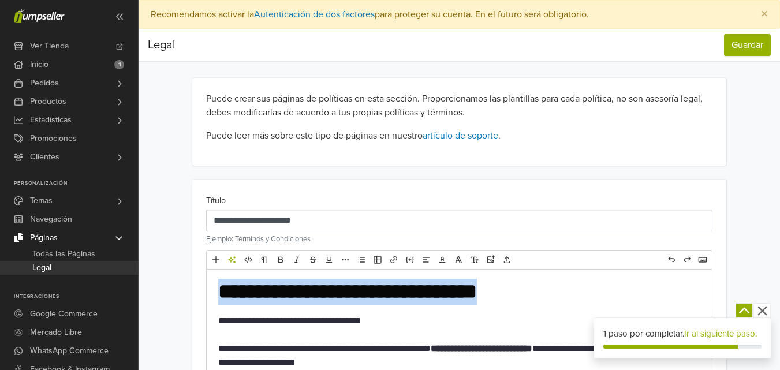
drag, startPoint x: 551, startPoint y: 293, endPoint x: 210, endPoint y: 290, distance: 341.2
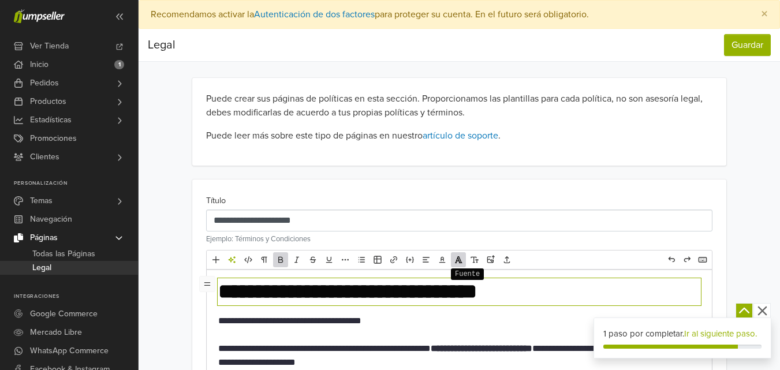
click at [459, 260] on icon "Fuente" at bounding box center [458, 259] width 9 height 9
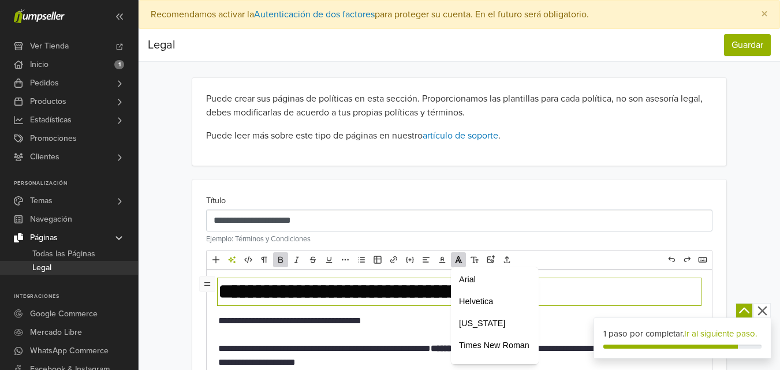
click at [459, 260] on icon "Fuente" at bounding box center [458, 259] width 9 height 9
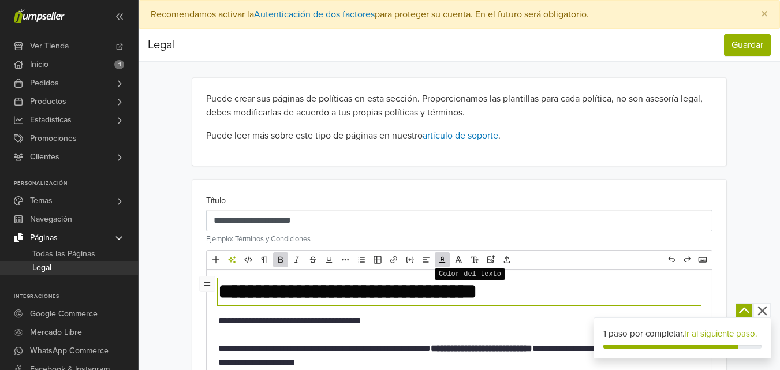
click at [441, 264] on span "Color del texto" at bounding box center [442, 259] width 15 height 15
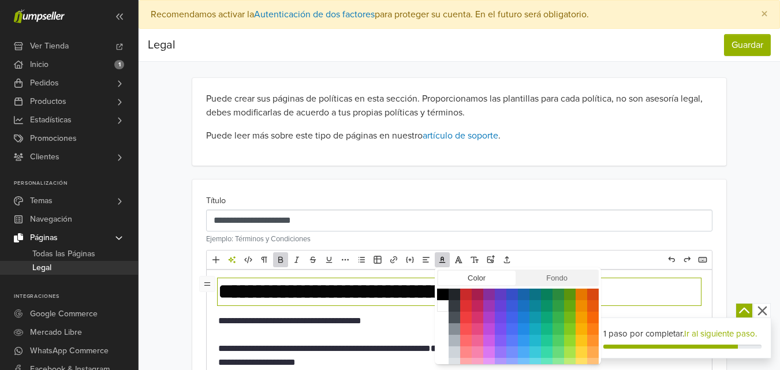
click at [441, 264] on span "Color del texto" at bounding box center [442, 259] width 15 height 15
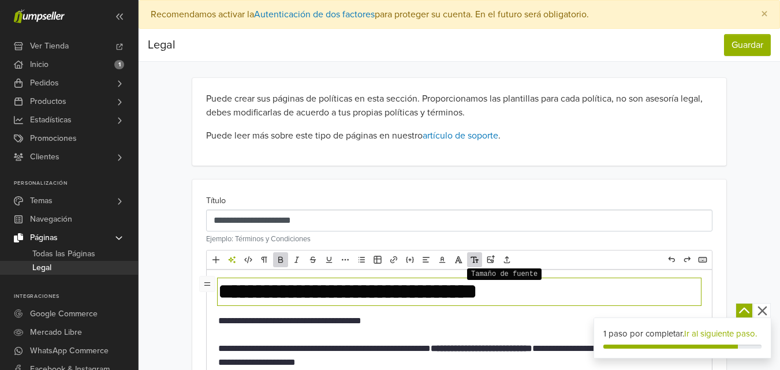
click at [476, 259] on icon "Tamaño de fuente" at bounding box center [474, 259] width 9 height 9
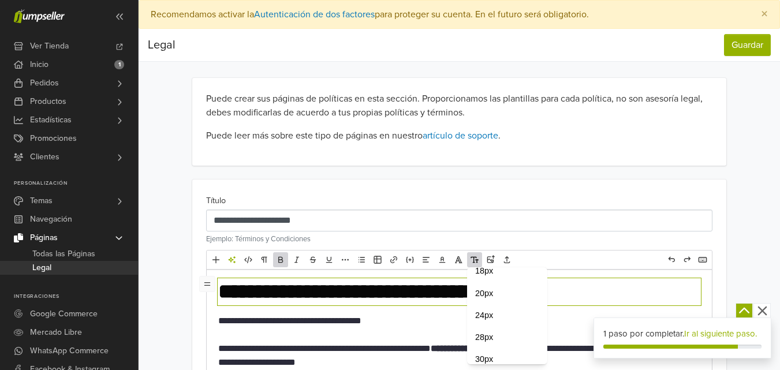
scroll to position [133, 0]
click at [496, 283] on span "20px" at bounding box center [507, 279] width 64 height 12
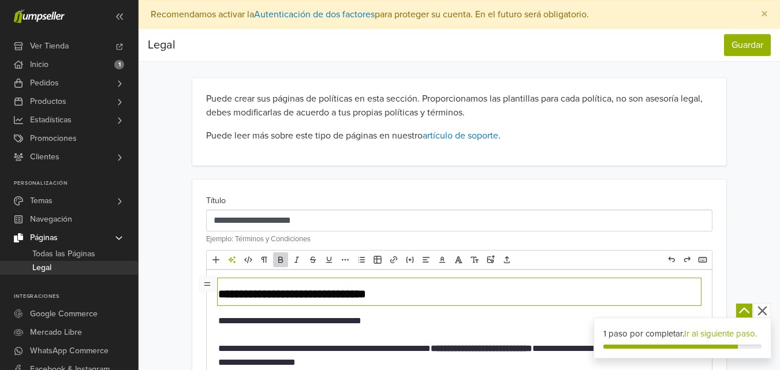
click at [650, 197] on div "**********" at bounding box center [459, 219] width 524 height 52
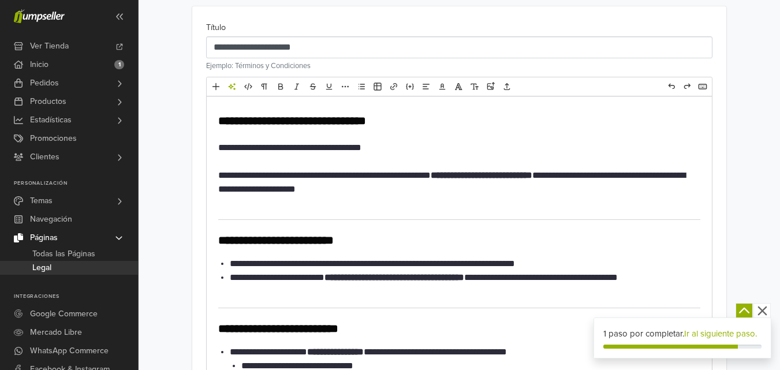
scroll to position [166, 0]
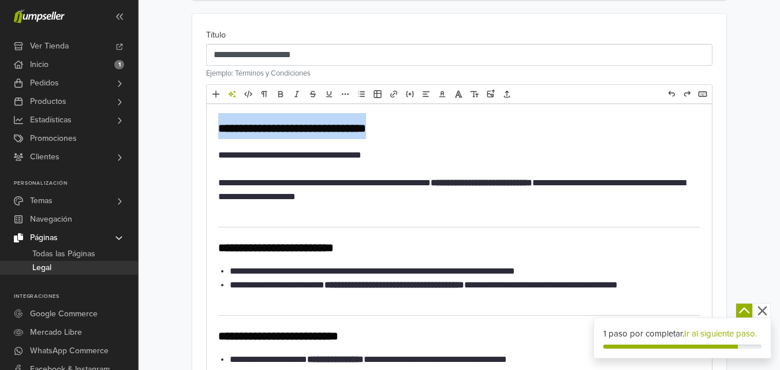
drag, startPoint x: 394, startPoint y: 132, endPoint x: 210, endPoint y: 129, distance: 184.2
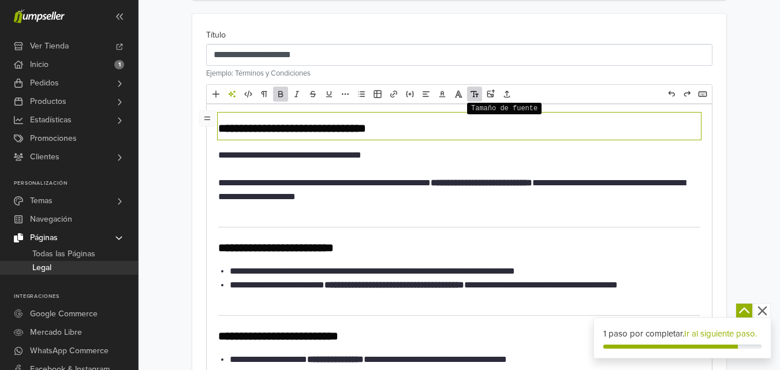
click at [479, 96] on icon "Tamaño de fuente" at bounding box center [474, 93] width 9 height 9
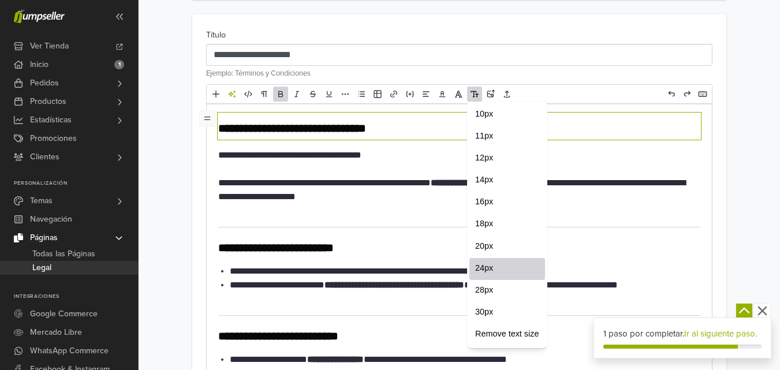
click at [499, 262] on span "24px" at bounding box center [507, 268] width 64 height 12
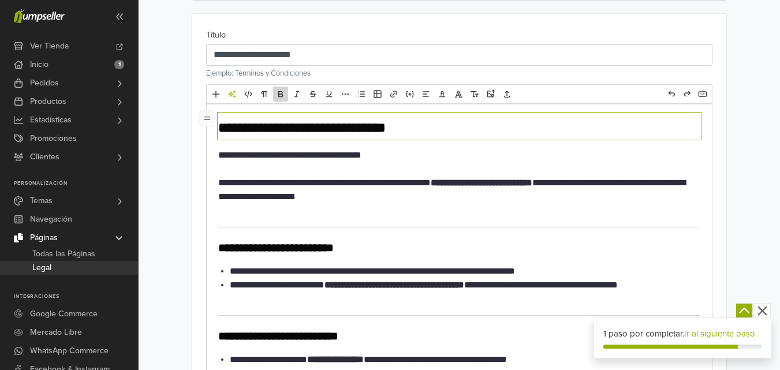
type textarea "**********"
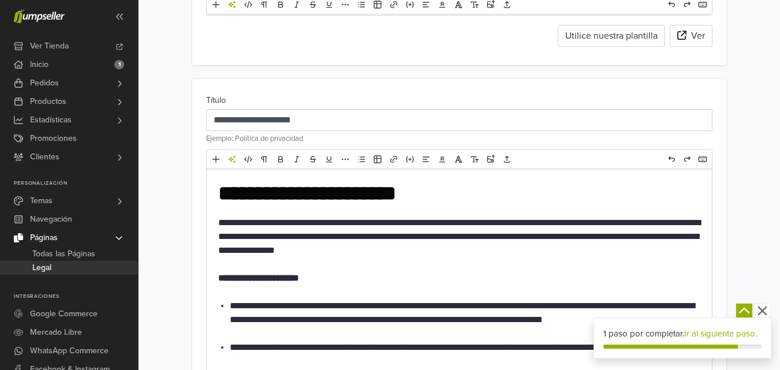
scroll to position [2105, 0]
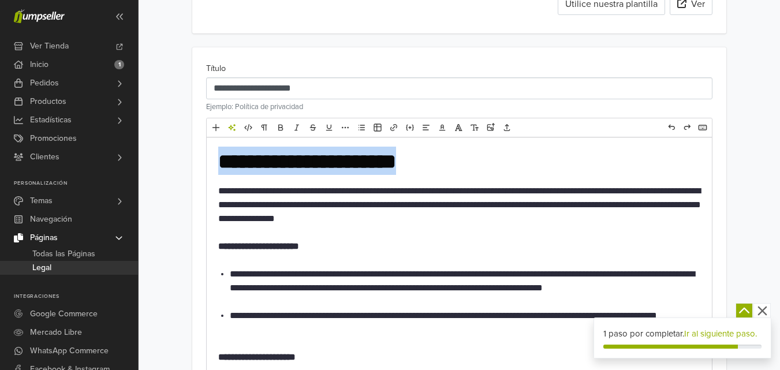
drag, startPoint x: 465, startPoint y: 166, endPoint x: 211, endPoint y: 162, distance: 253.5
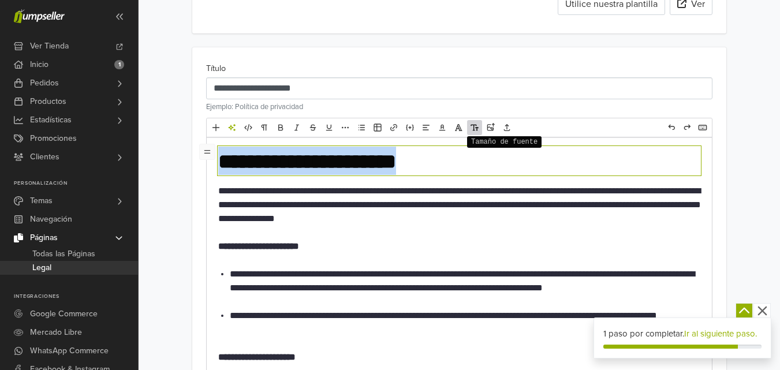
click at [475, 130] on icon "Tamaño de fuente" at bounding box center [474, 127] width 9 height 9
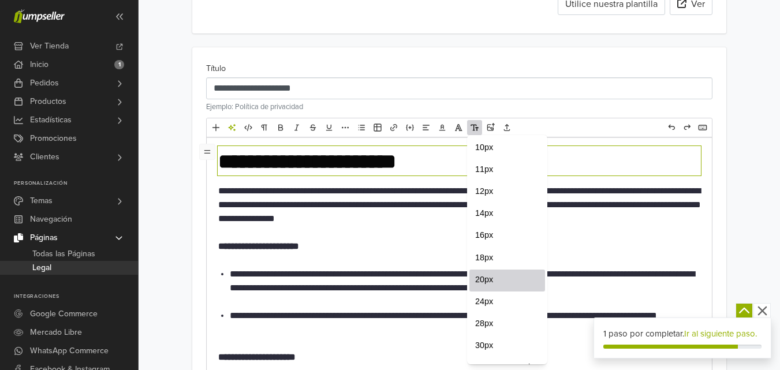
click at [485, 275] on span "20px" at bounding box center [507, 280] width 64 height 12
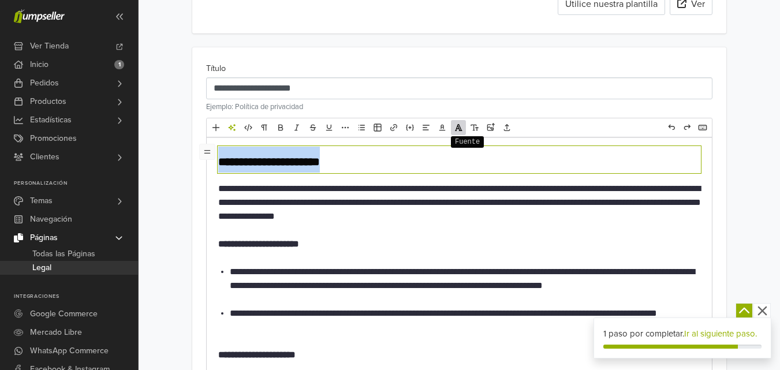
click at [457, 128] on icon "Fuente" at bounding box center [458, 127] width 9 height 9
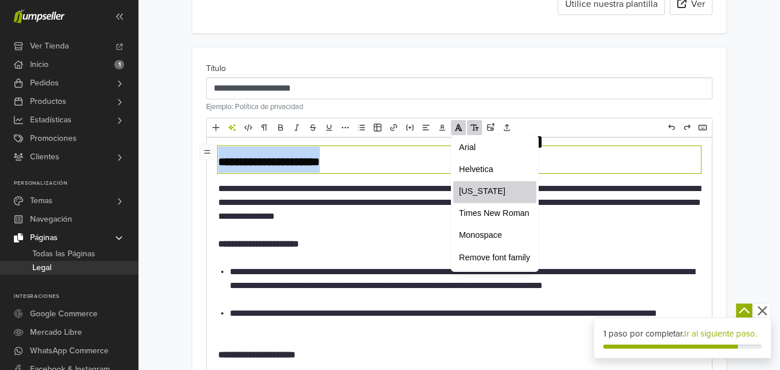
click at [471, 128] on icon "Tamaño de fuente" at bounding box center [474, 127] width 9 height 9
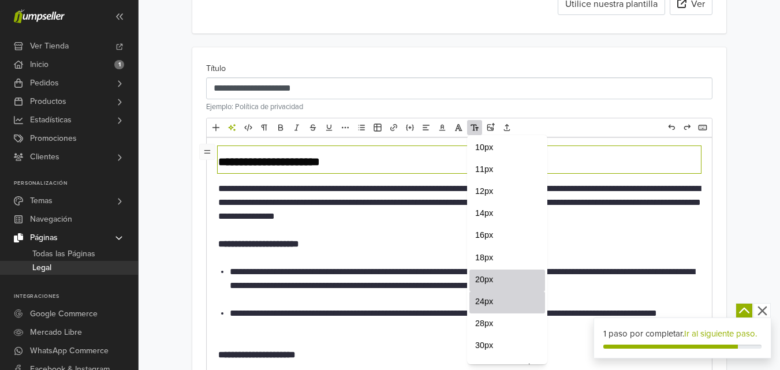
click at [483, 305] on span "24px" at bounding box center [507, 302] width 64 height 12
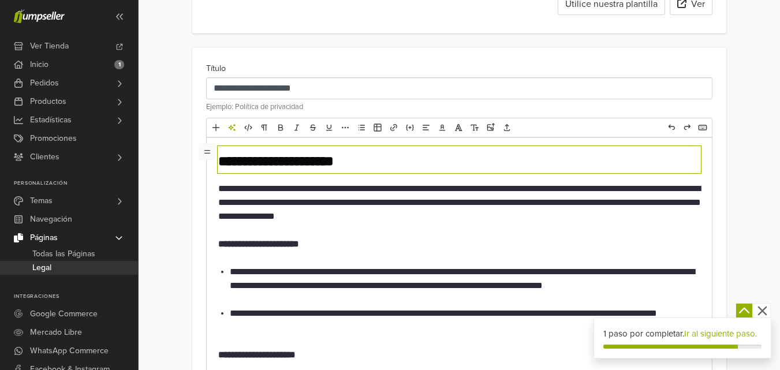
type textarea "**********"
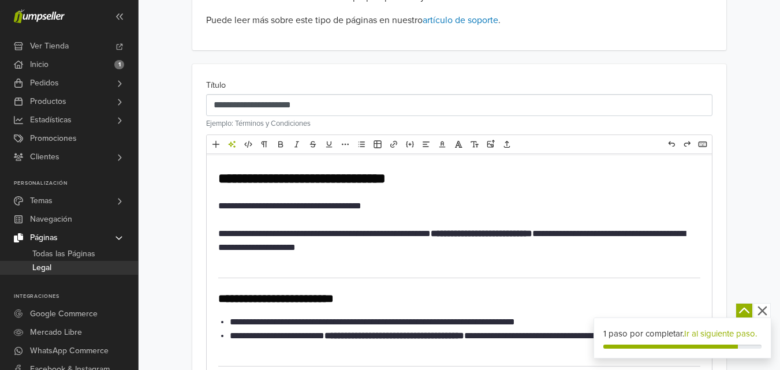
scroll to position [0, 0]
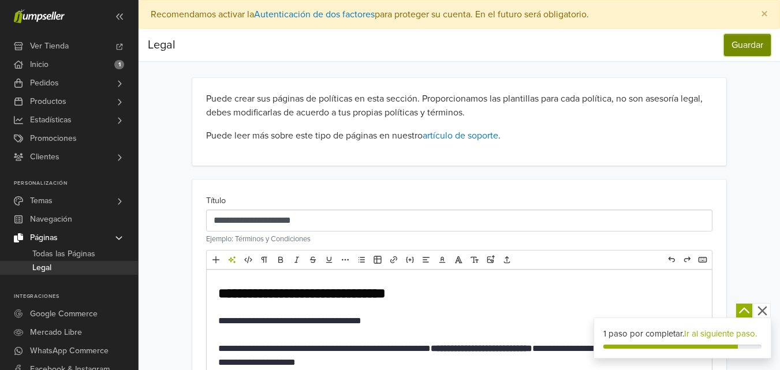
click at [744, 40] on button "Guardar" at bounding box center [747, 45] width 47 height 22
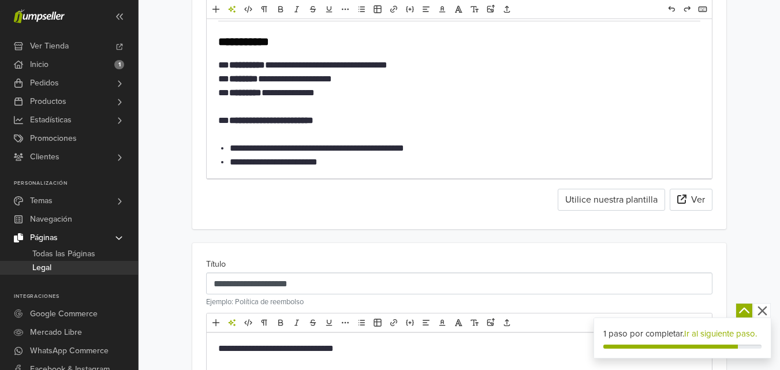
scroll to position [1095, 0]
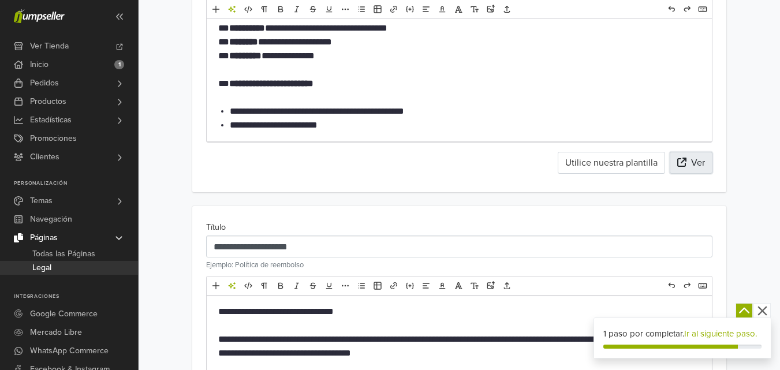
click at [679, 163] on icon at bounding box center [681, 162] width 9 height 9
click at [111, 222] on link "Navegación" at bounding box center [69, 219] width 138 height 18
